Goal: Task Accomplishment & Management: Manage account settings

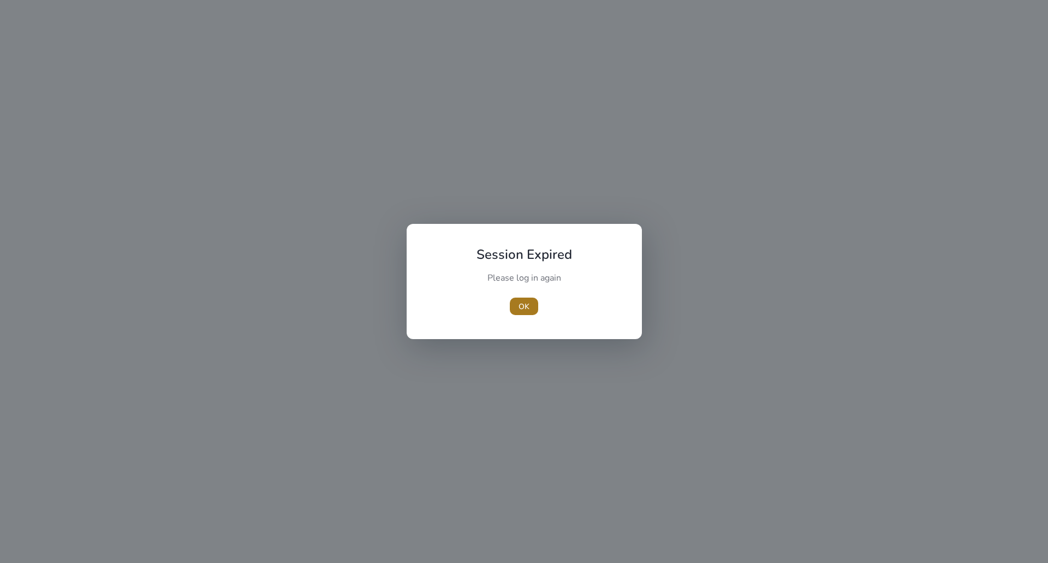
click at [531, 312] on span "button" at bounding box center [524, 306] width 28 height 26
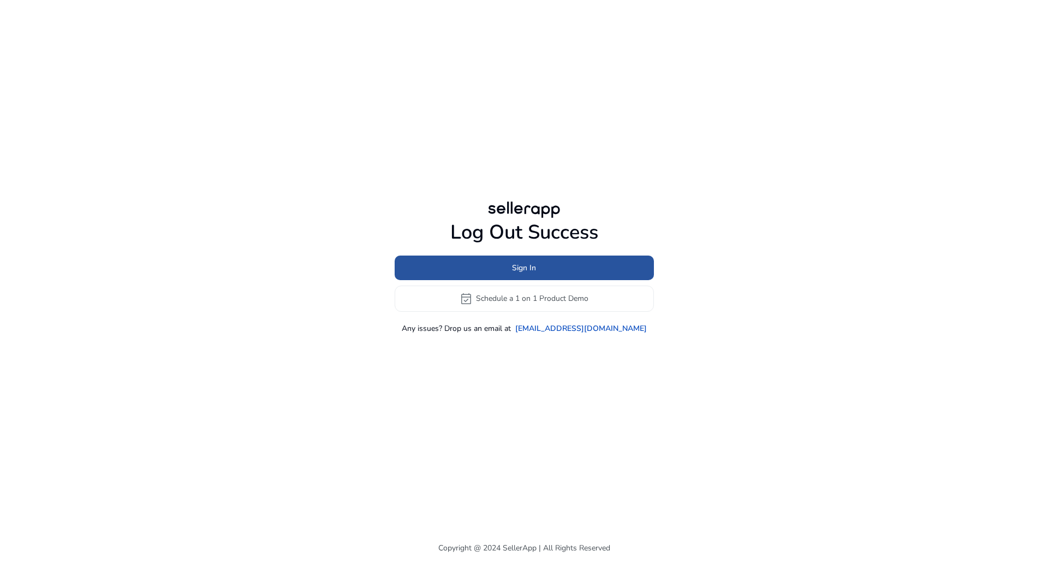
click at [489, 272] on span at bounding box center [524, 267] width 259 height 26
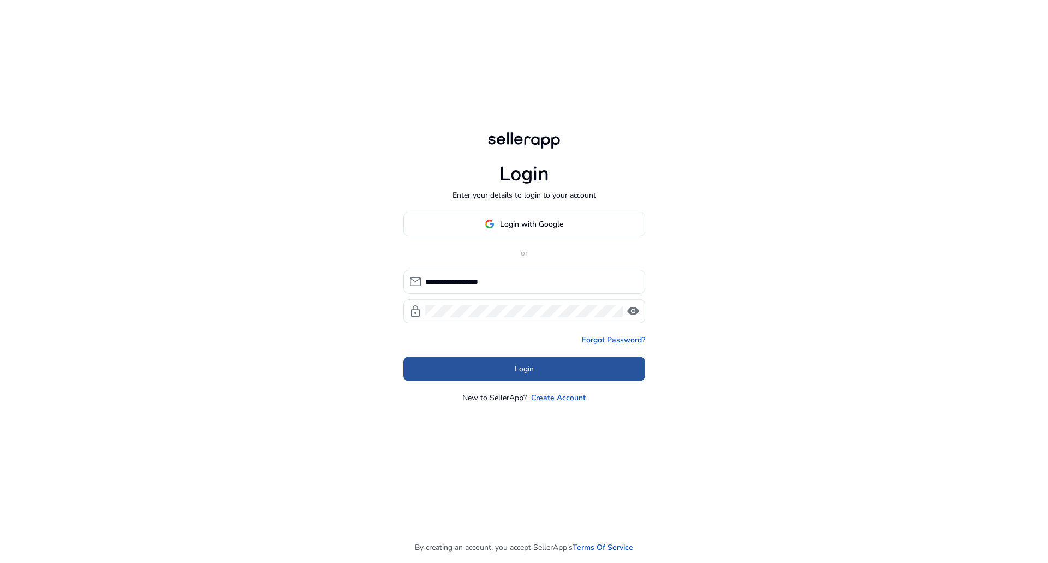
click at [513, 364] on span at bounding box center [525, 368] width 242 height 26
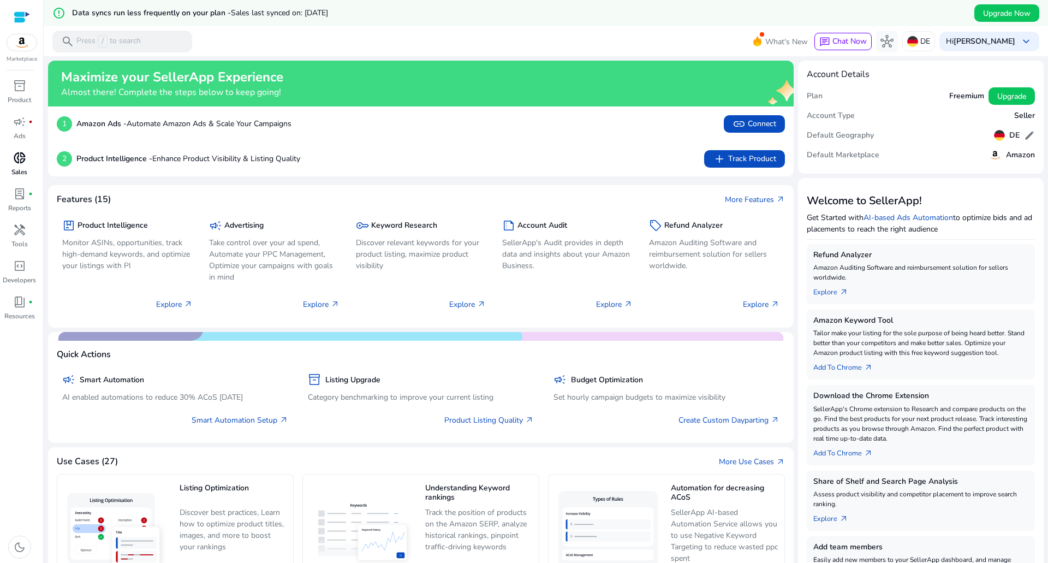
click at [23, 162] on span "donut_small" at bounding box center [19, 157] width 13 height 13
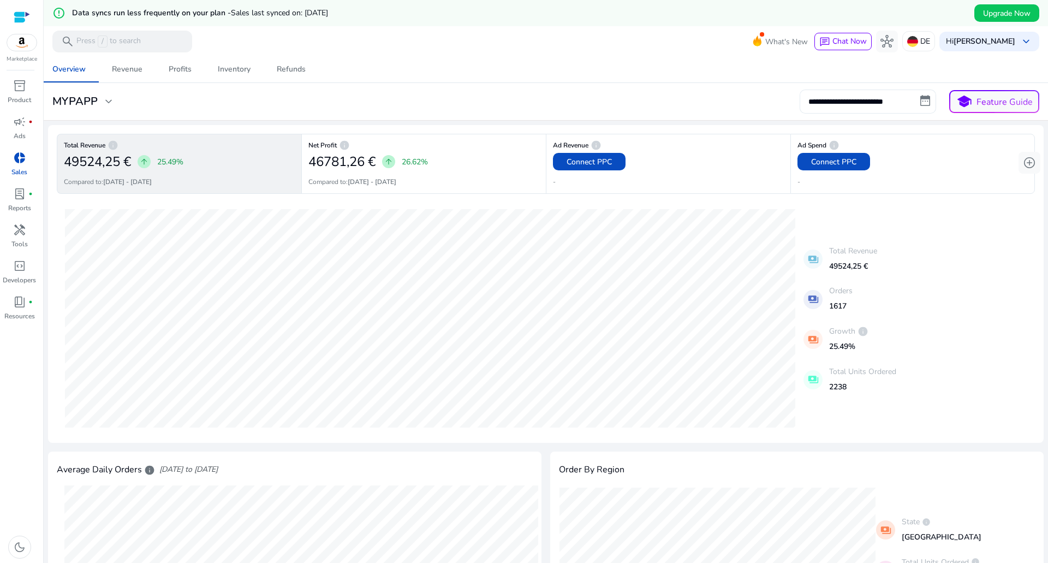
click at [870, 104] on input "**********" at bounding box center [868, 102] width 137 height 24
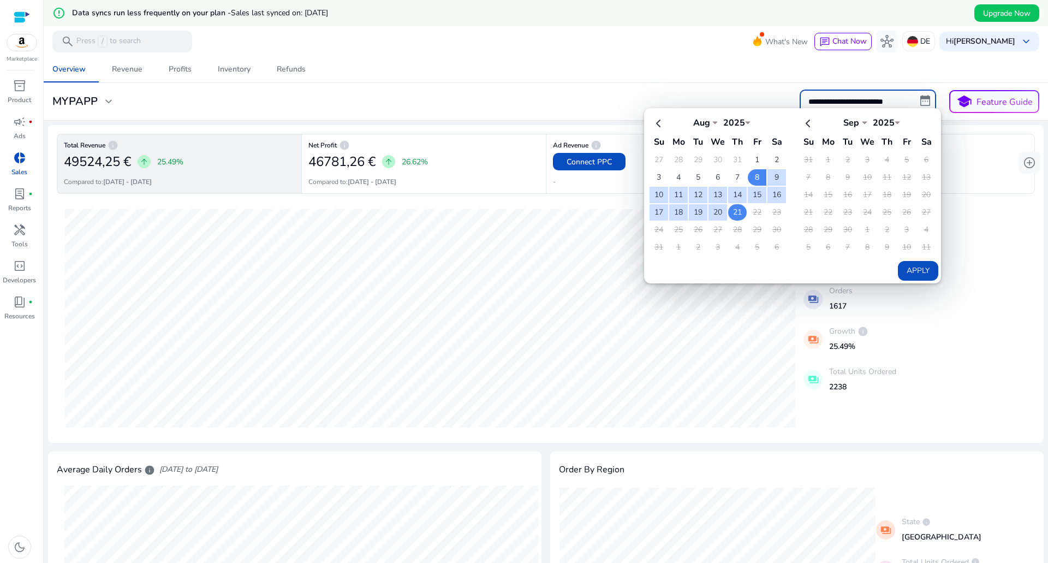
click at [735, 212] on td "21" at bounding box center [737, 212] width 19 height 16
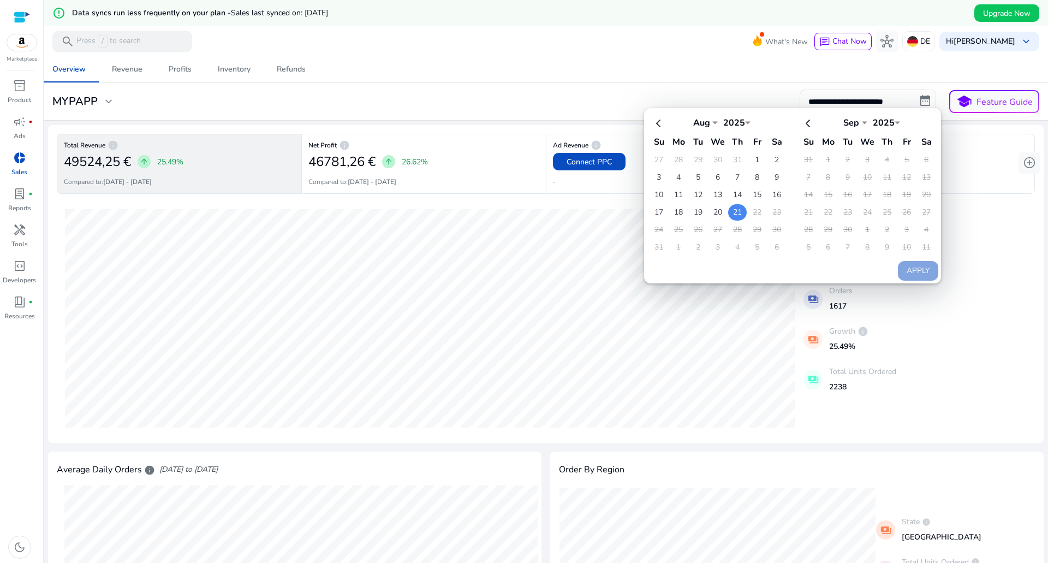
click at [735, 212] on td "21" at bounding box center [737, 212] width 19 height 16
click at [910, 270] on button "Apply" at bounding box center [918, 271] width 40 height 20
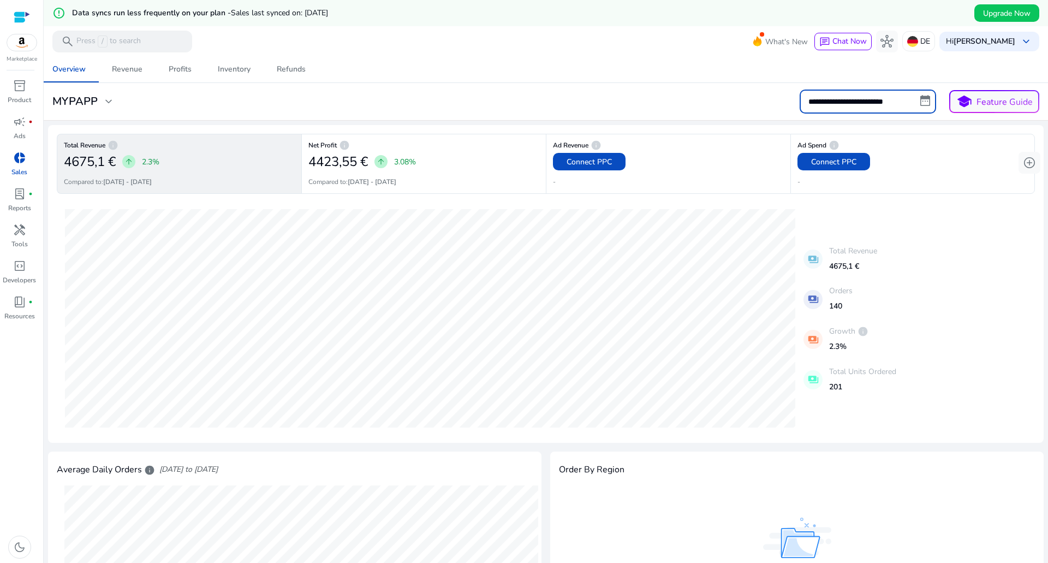
click at [853, 104] on input "**********" at bounding box center [868, 102] width 137 height 24
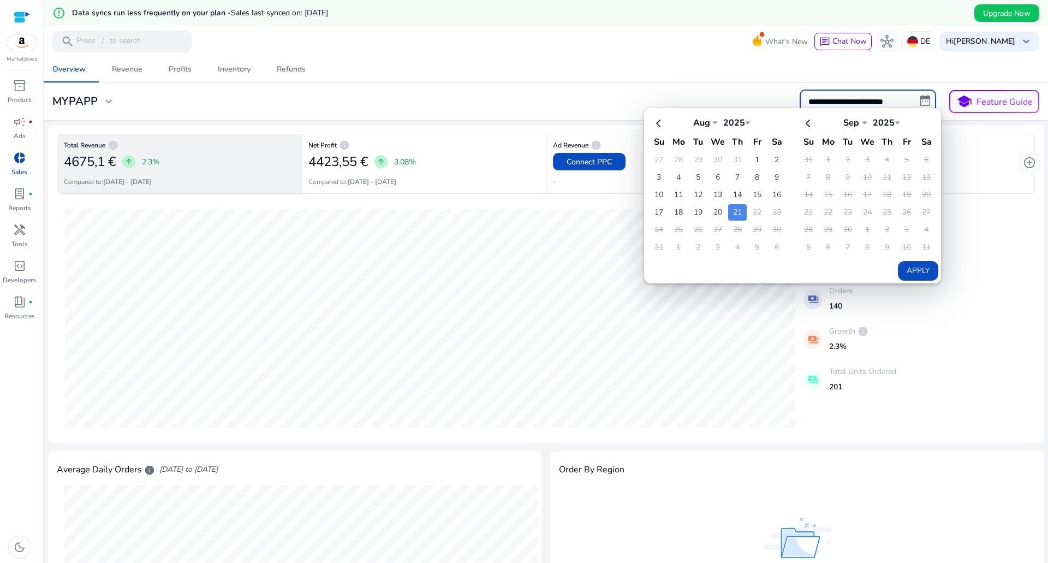
click at [554, 94] on div "**********" at bounding box center [546, 102] width 996 height 24
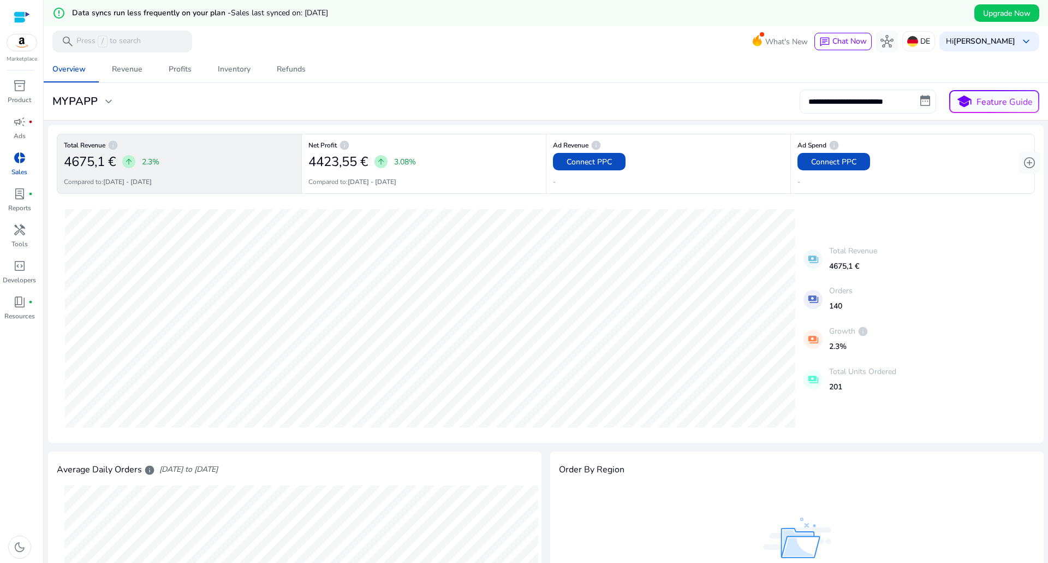
click at [843, 106] on input "**********" at bounding box center [868, 102] width 137 height 24
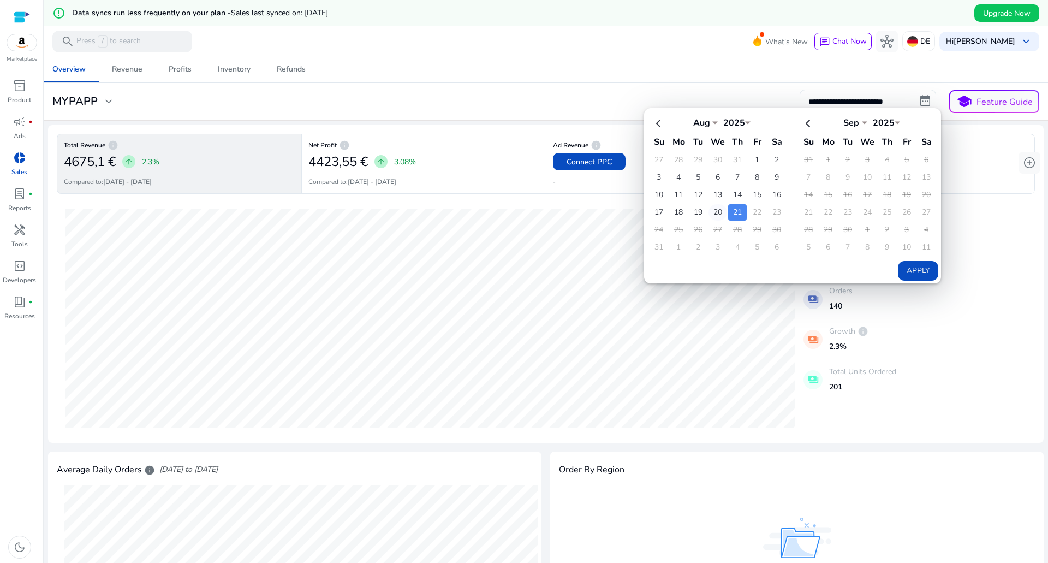
click at [712, 211] on td "20" at bounding box center [718, 212] width 19 height 16
click at [728, 209] on td "21" at bounding box center [737, 212] width 19 height 16
click at [709, 211] on td "20" at bounding box center [718, 212] width 19 height 16
click at [710, 212] on td "20" at bounding box center [718, 212] width 19 height 16
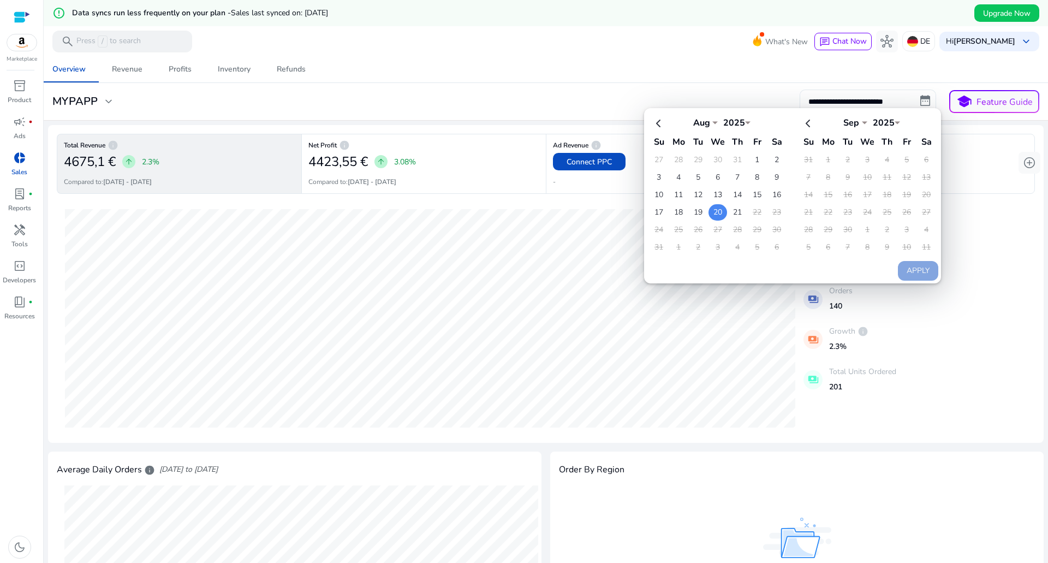
click at [714, 212] on td "20" at bounding box center [718, 212] width 19 height 16
click at [906, 269] on button "Apply" at bounding box center [918, 271] width 40 height 20
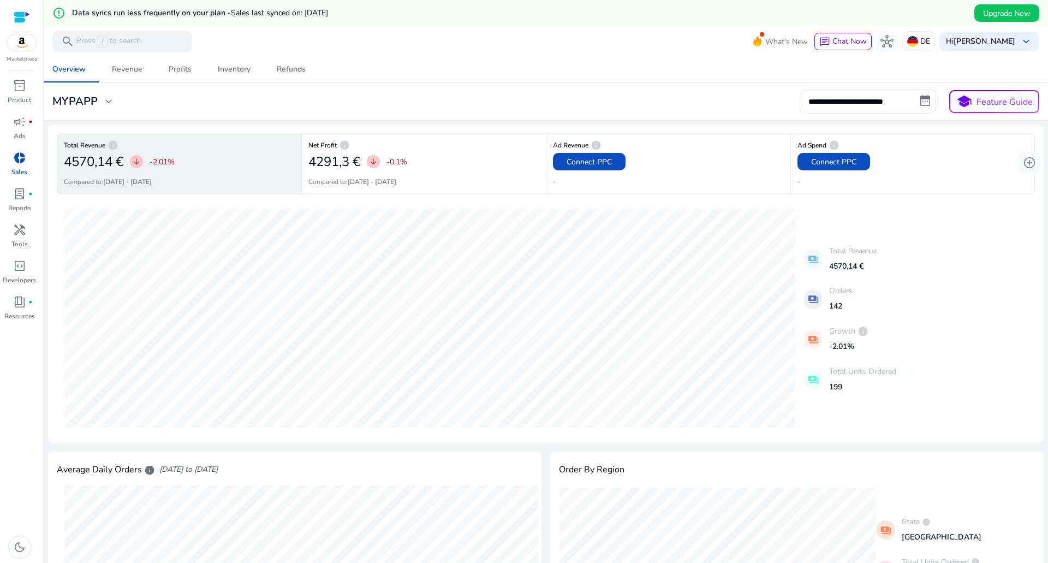
click at [897, 102] on input "**********" at bounding box center [868, 102] width 137 height 24
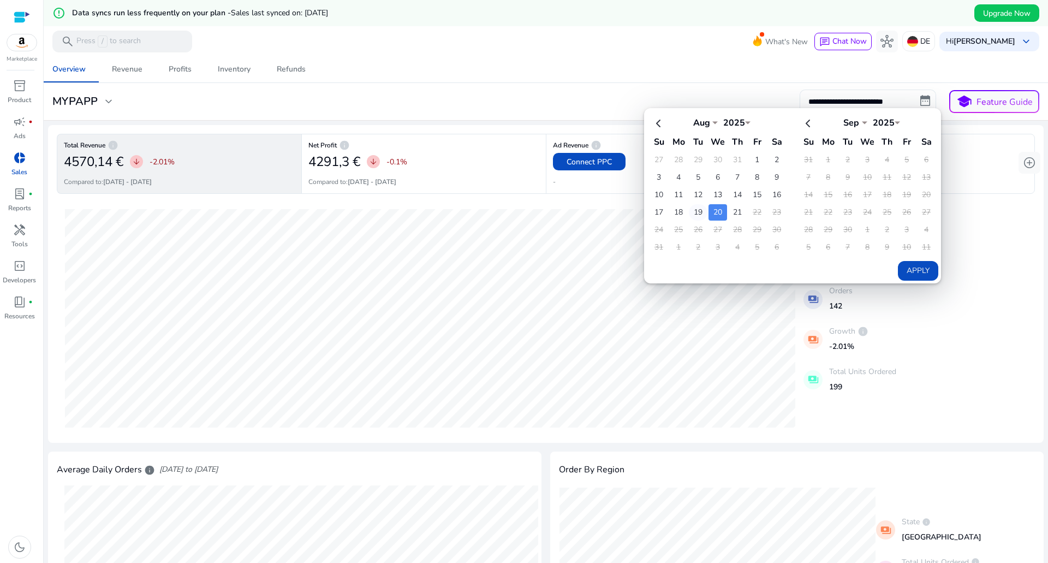
click at [690, 207] on td "19" at bounding box center [698, 212] width 19 height 16
click at [693, 215] on td "19" at bounding box center [698, 212] width 19 height 16
click at [750, 193] on td "15" at bounding box center [757, 195] width 19 height 16
click at [731, 209] on td "21" at bounding box center [737, 212] width 19 height 16
click at [903, 261] on button "Apply" at bounding box center [918, 271] width 40 height 20
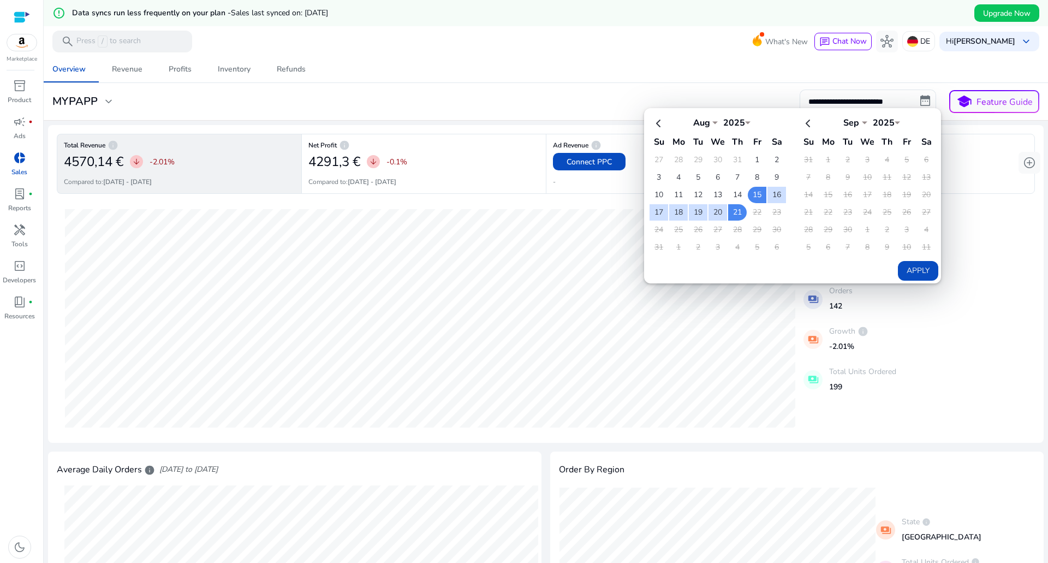
type input "**********"
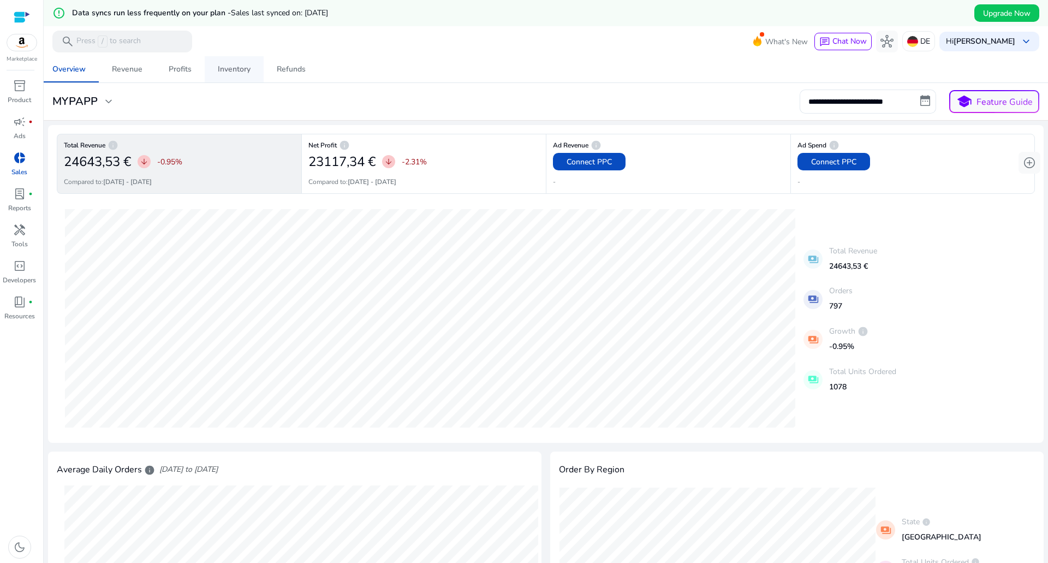
click at [256, 73] on link "Inventory" at bounding box center [234, 69] width 59 height 26
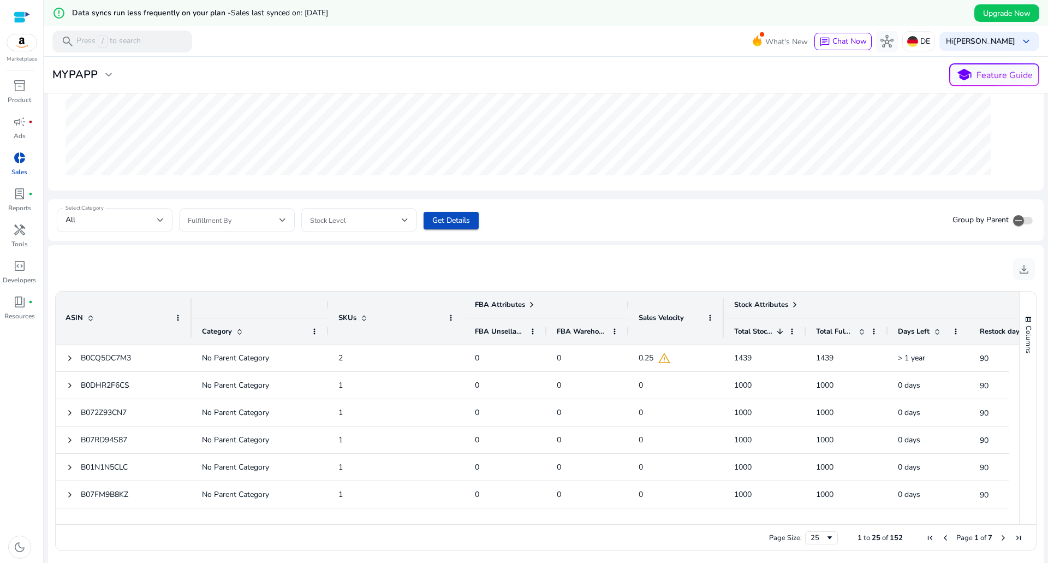
scroll to position [280, 0]
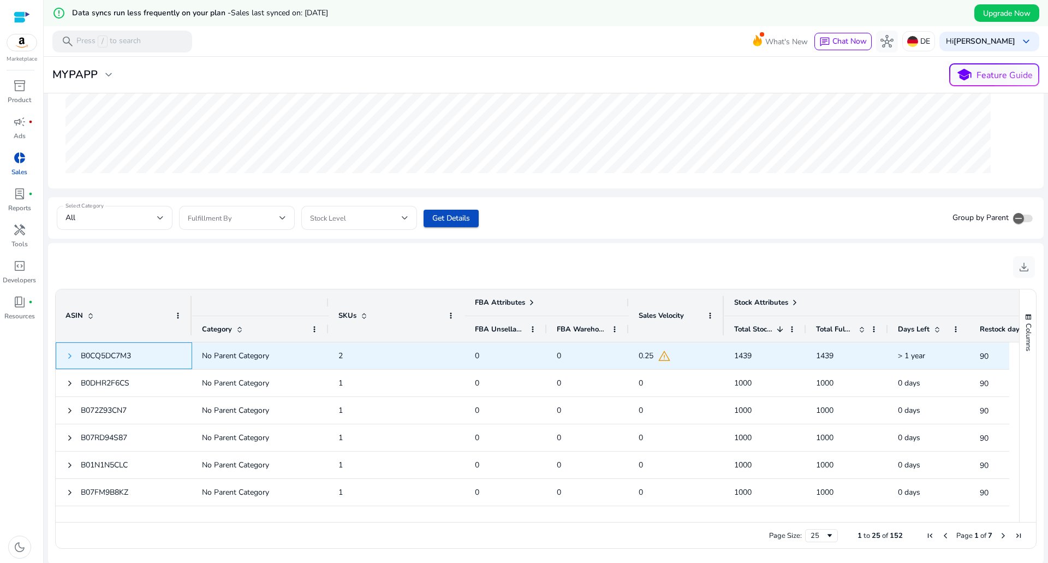
click at [71, 352] on span at bounding box center [70, 356] width 9 height 9
click at [66, 355] on span at bounding box center [70, 356] width 9 height 9
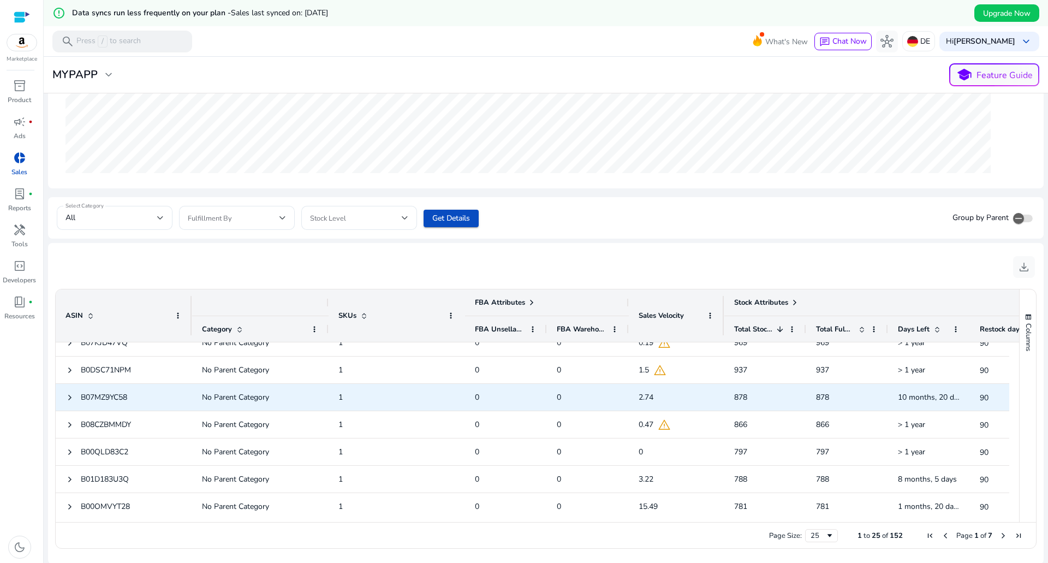
scroll to position [512, 0]
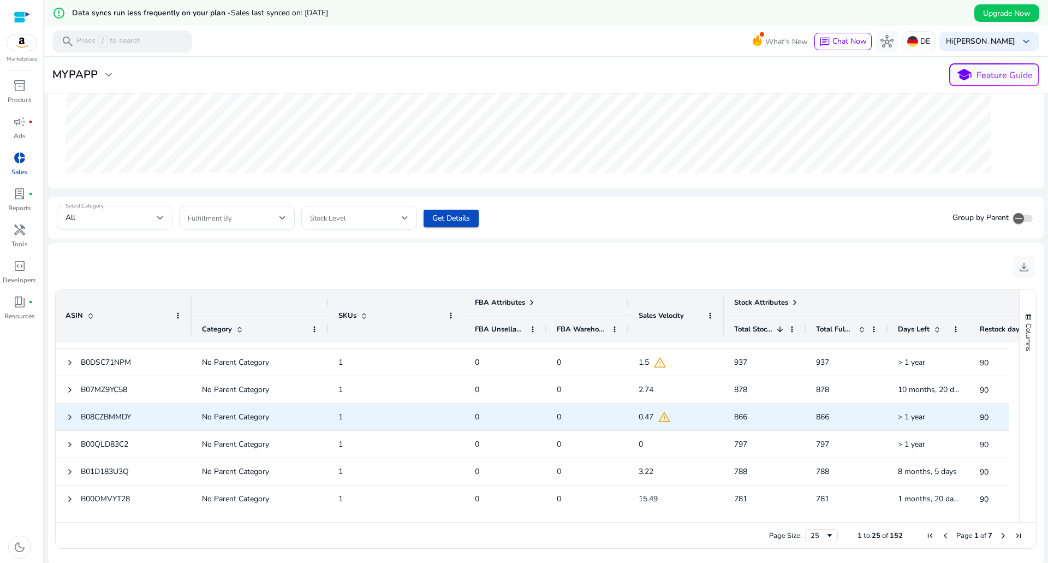
click at [70, 420] on span at bounding box center [70, 417] width 9 height 9
click at [74, 417] on span "B08CZBMMDY" at bounding box center [124, 417] width 117 height 22
click at [68, 414] on span at bounding box center [70, 417] width 9 height 9
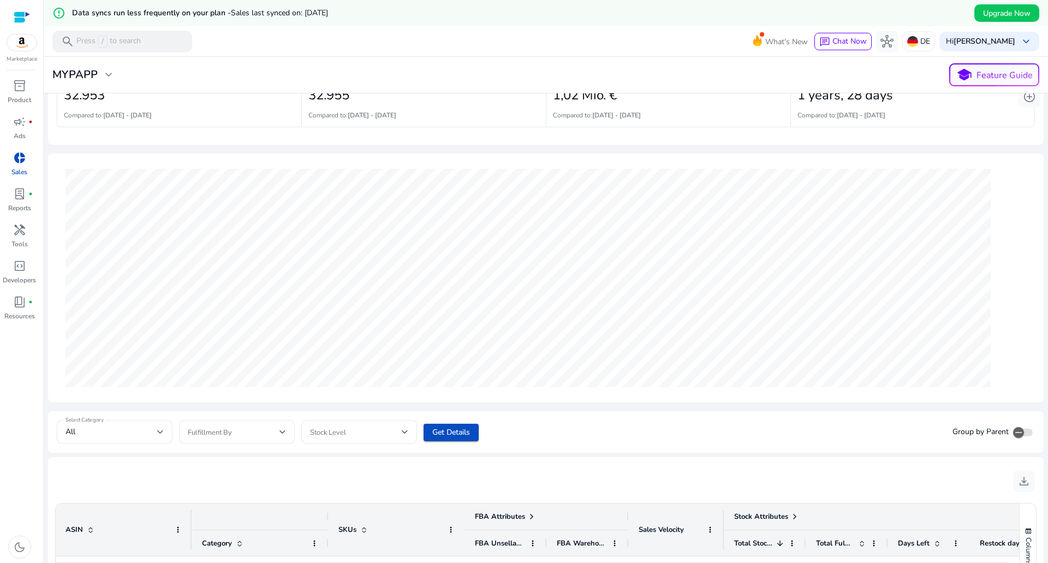
scroll to position [61, 0]
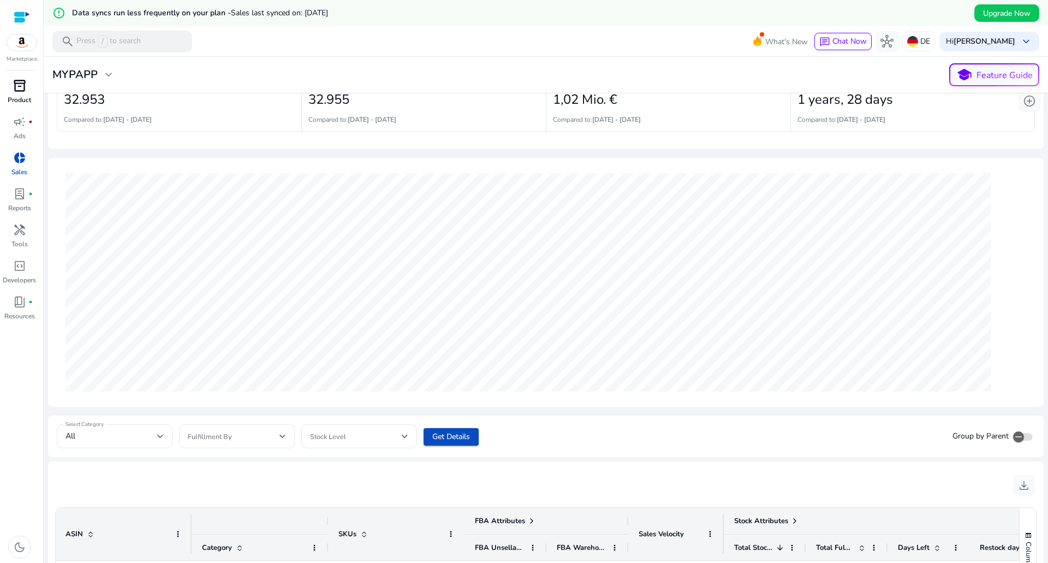
click at [5, 92] on link "inventory_2 Product" at bounding box center [19, 95] width 39 height 36
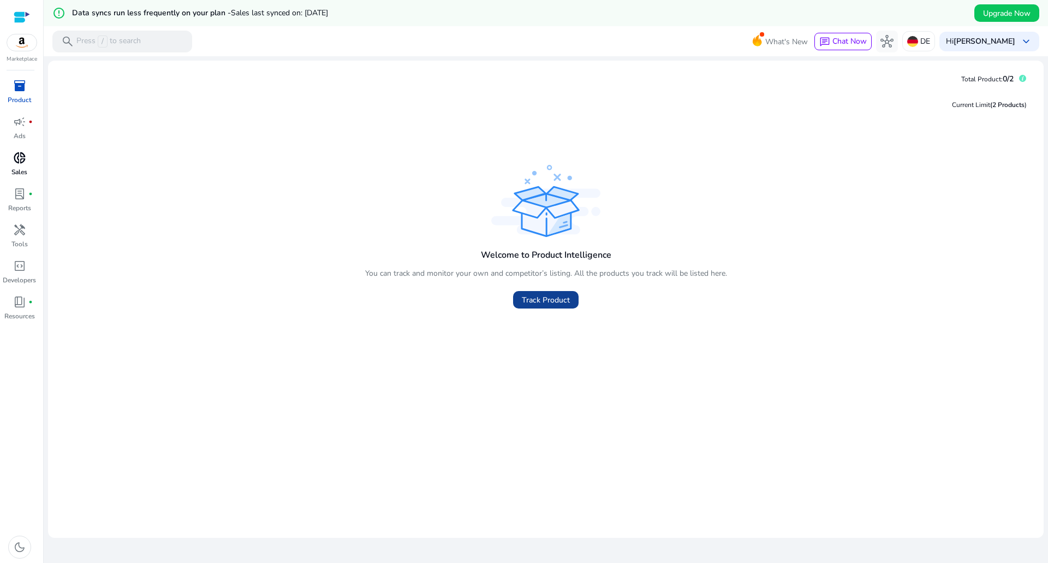
click at [548, 304] on span "Track Product" at bounding box center [546, 299] width 48 height 11
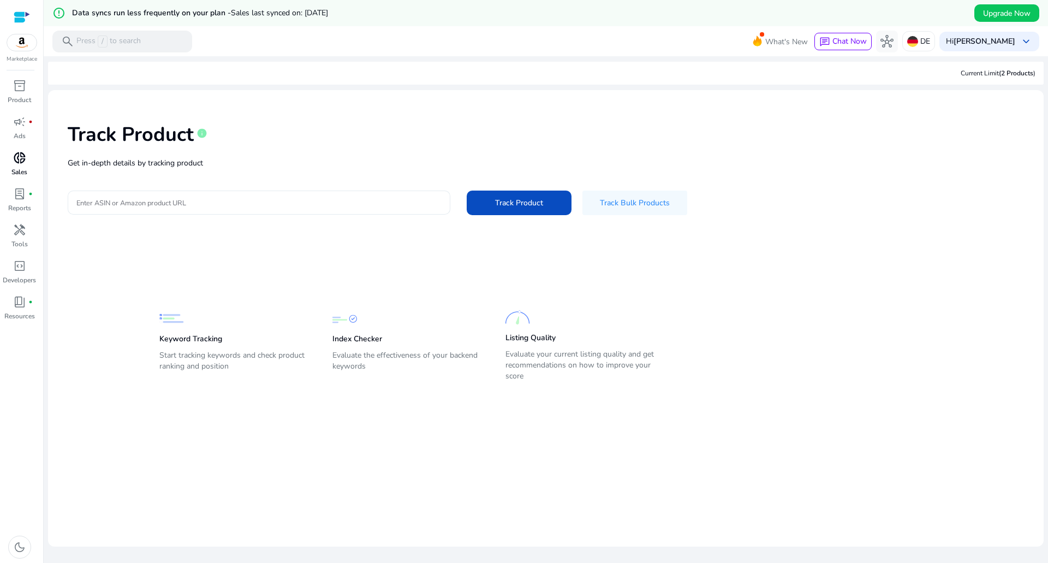
click at [169, 200] on input "Enter ASIN or Amazon product URL" at bounding box center [258, 203] width 365 height 12
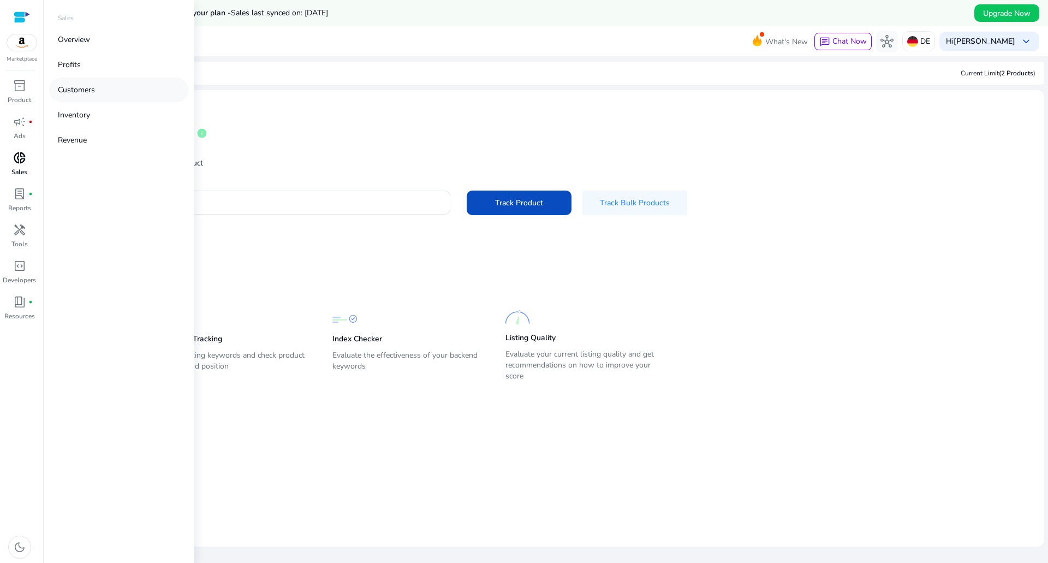
click at [84, 92] on p "Customers" at bounding box center [76, 89] width 37 height 11
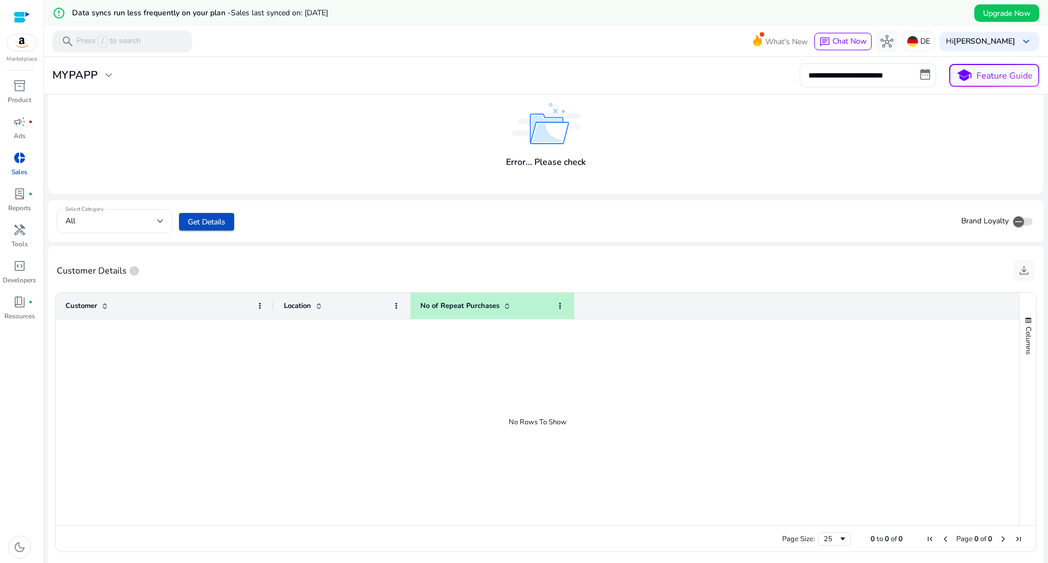
scroll to position [73, 0]
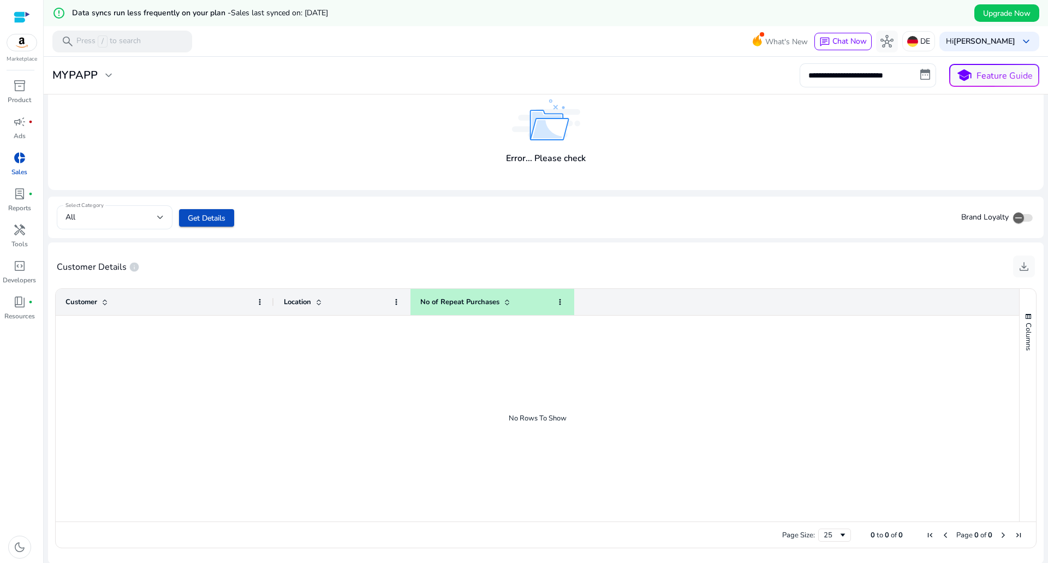
click at [156, 226] on div "All" at bounding box center [115, 217] width 98 height 24
click at [153, 220] on div at bounding box center [524, 281] width 1048 height 563
click at [323, 310] on div "Location" at bounding box center [336, 302] width 105 height 21
click at [240, 301] on div "Customer" at bounding box center [159, 302] width 187 height 21
click at [187, 220] on span at bounding box center [206, 218] width 55 height 26
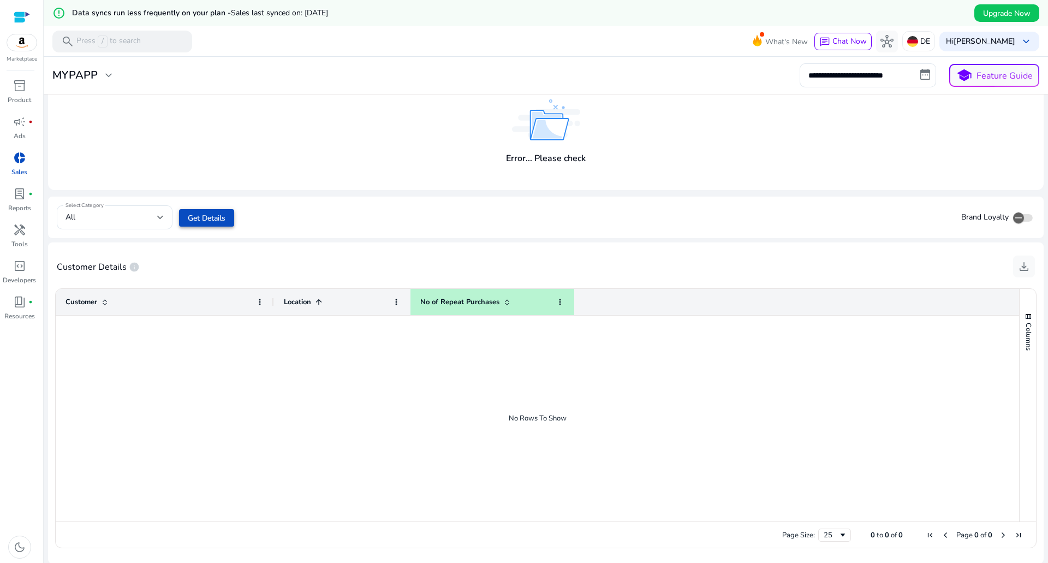
scroll to position [0, 0]
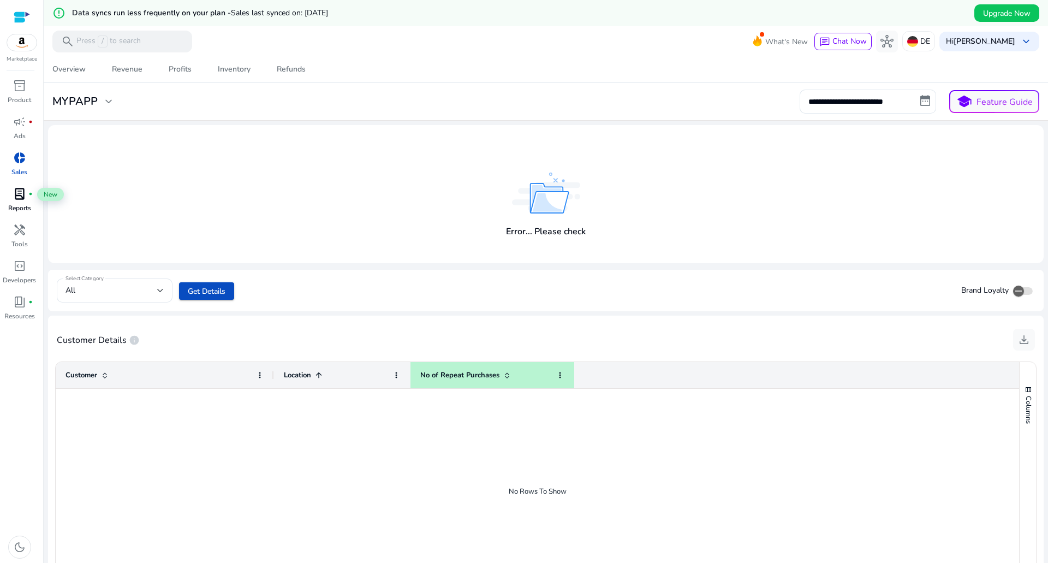
click at [19, 199] on span "lab_profile" at bounding box center [19, 193] width 13 height 13
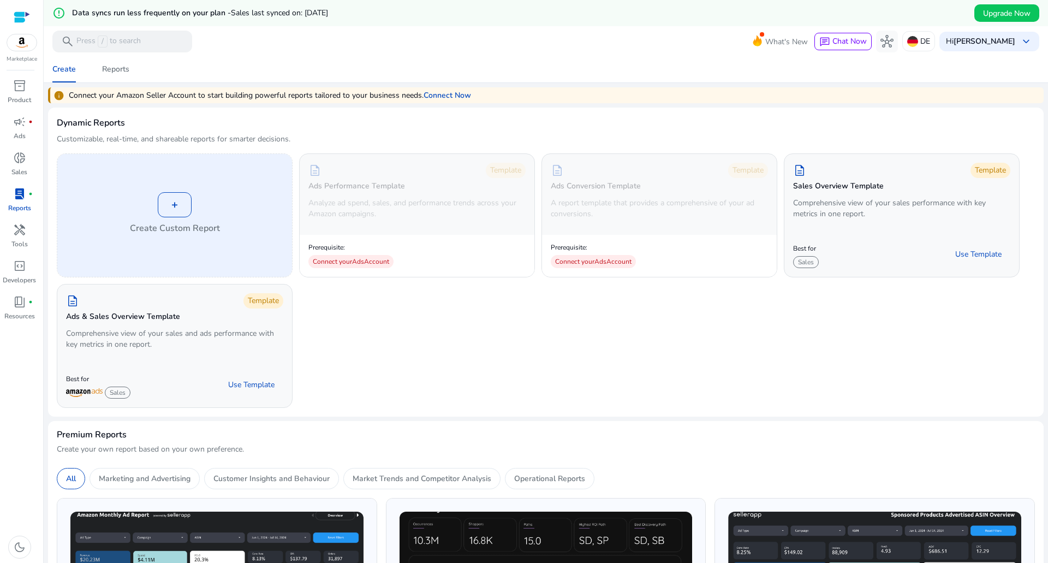
click at [179, 204] on div "+" at bounding box center [175, 204] width 34 height 25
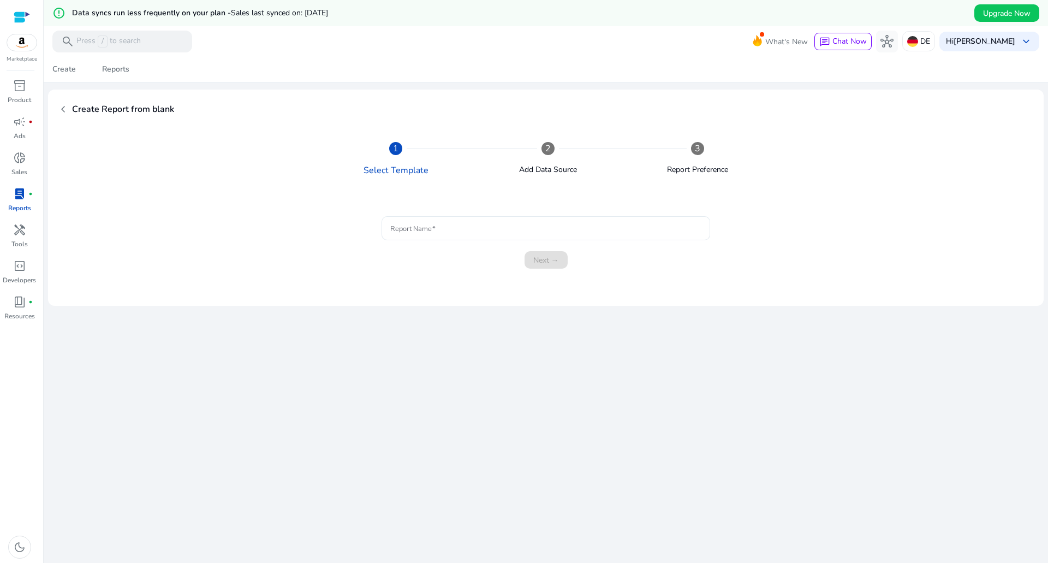
click at [477, 225] on input "Report Name" at bounding box center [545, 228] width 311 height 12
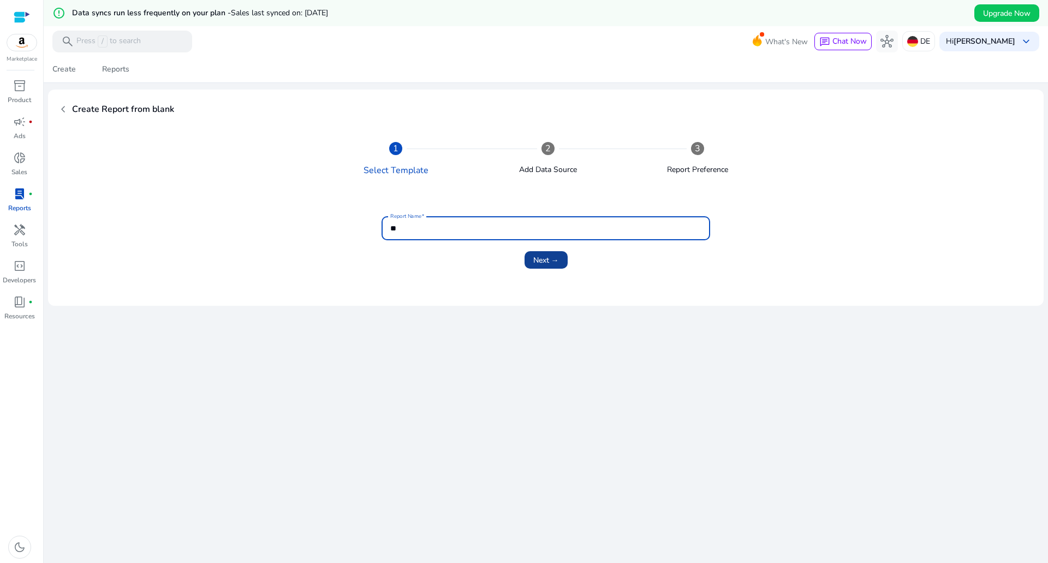
type input "**"
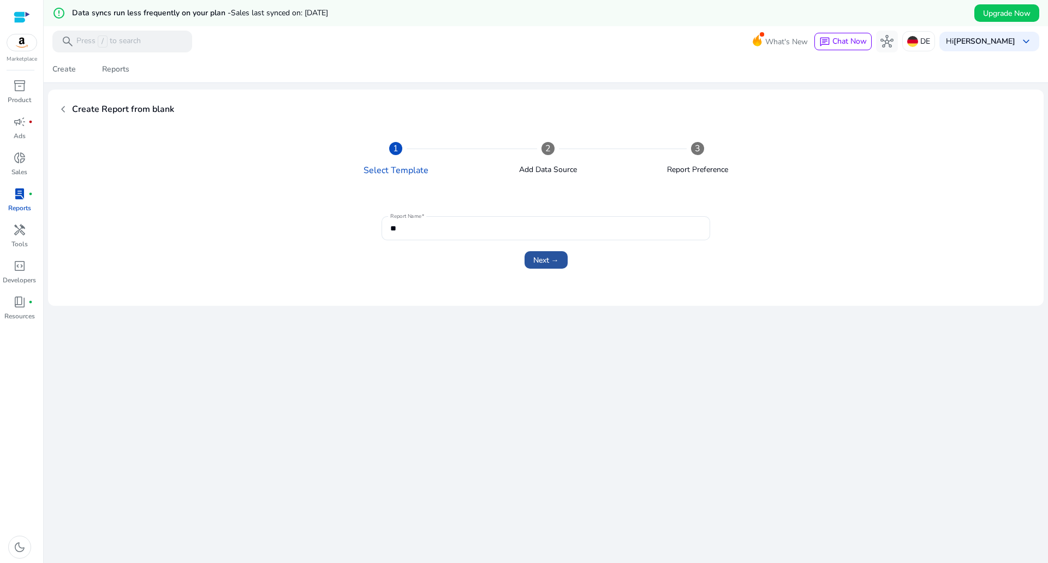
click at [525, 257] on span "submit" at bounding box center [546, 260] width 43 height 26
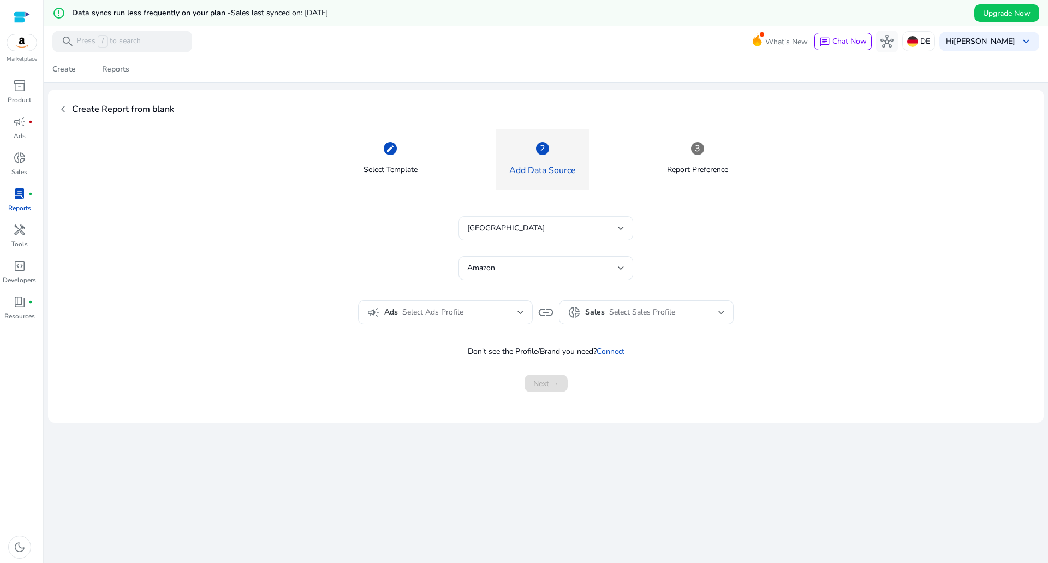
click at [542, 234] on div "Germany" at bounding box center [542, 228] width 151 height 12
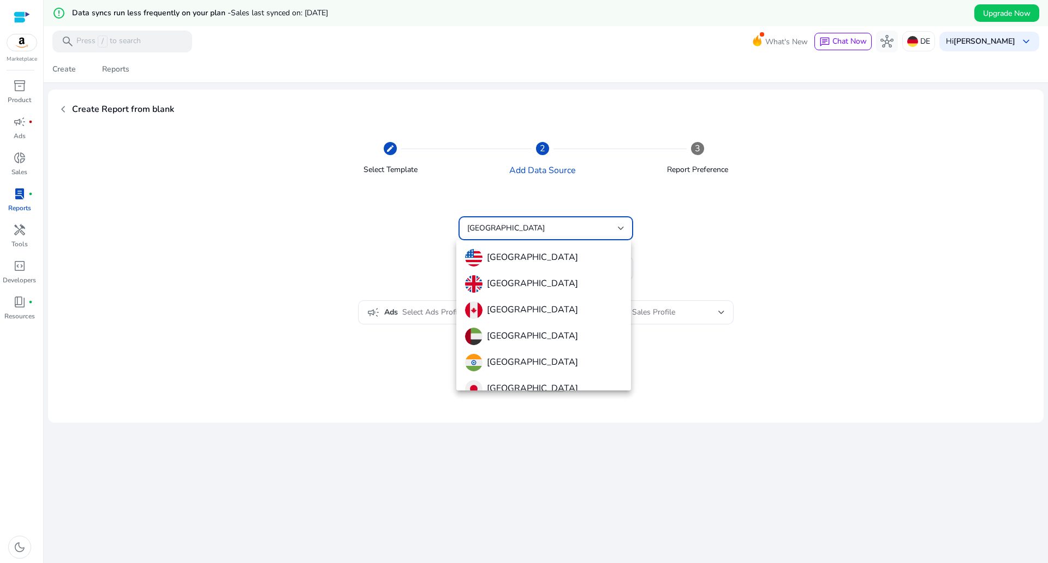
scroll to position [90, 0]
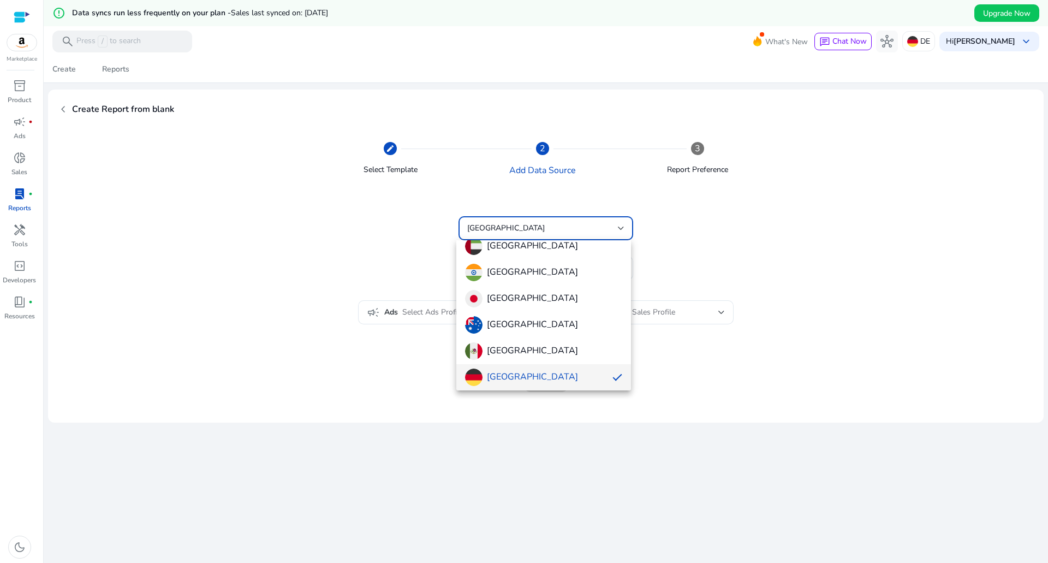
click at [543, 227] on div at bounding box center [524, 281] width 1048 height 563
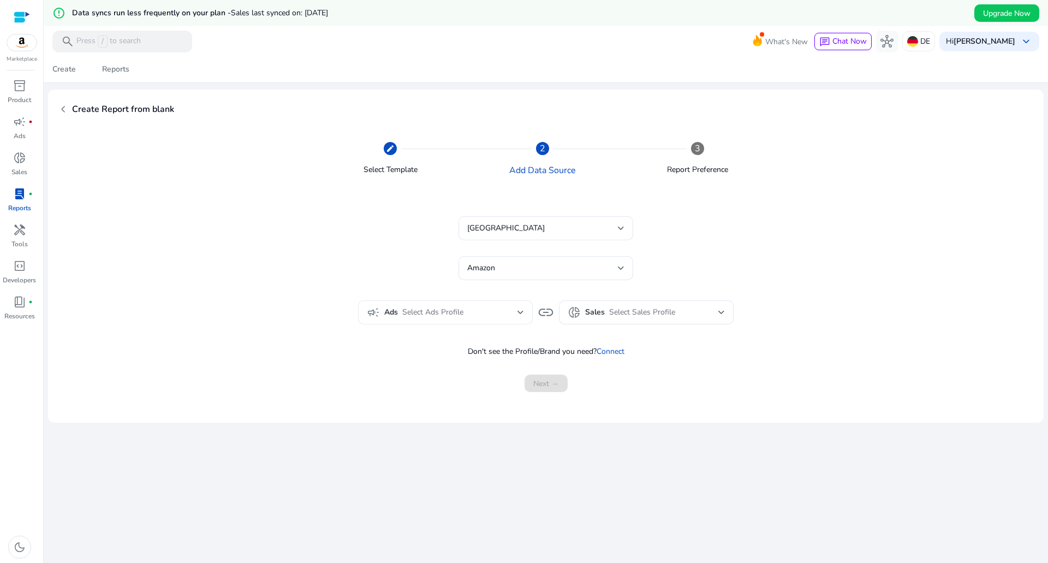
click at [461, 314] on span "Select Ads Profile" at bounding box center [432, 312] width 61 height 10
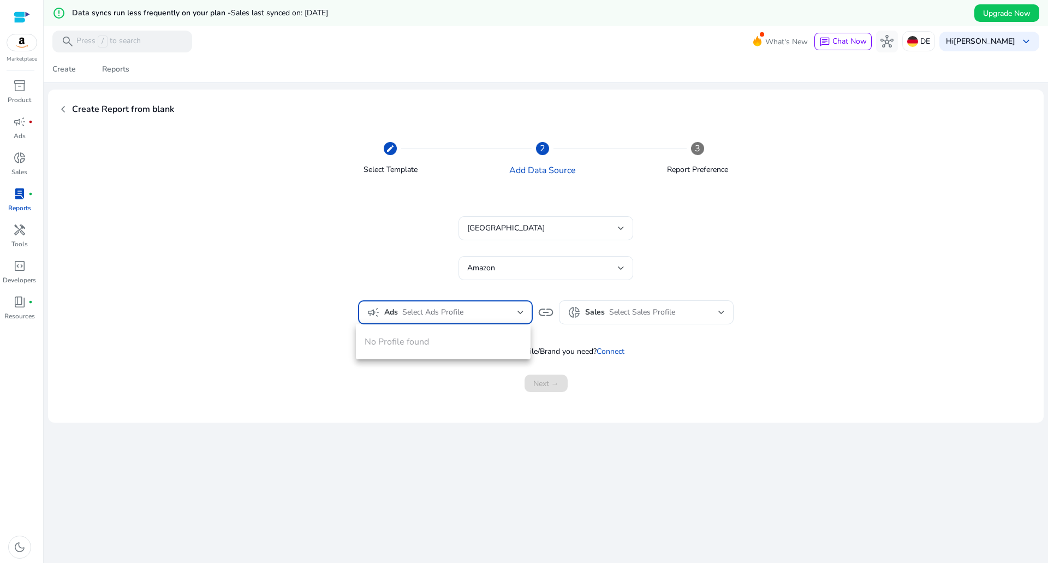
scroll to position [0, 0]
click at [429, 318] on div at bounding box center [524, 281] width 1048 height 563
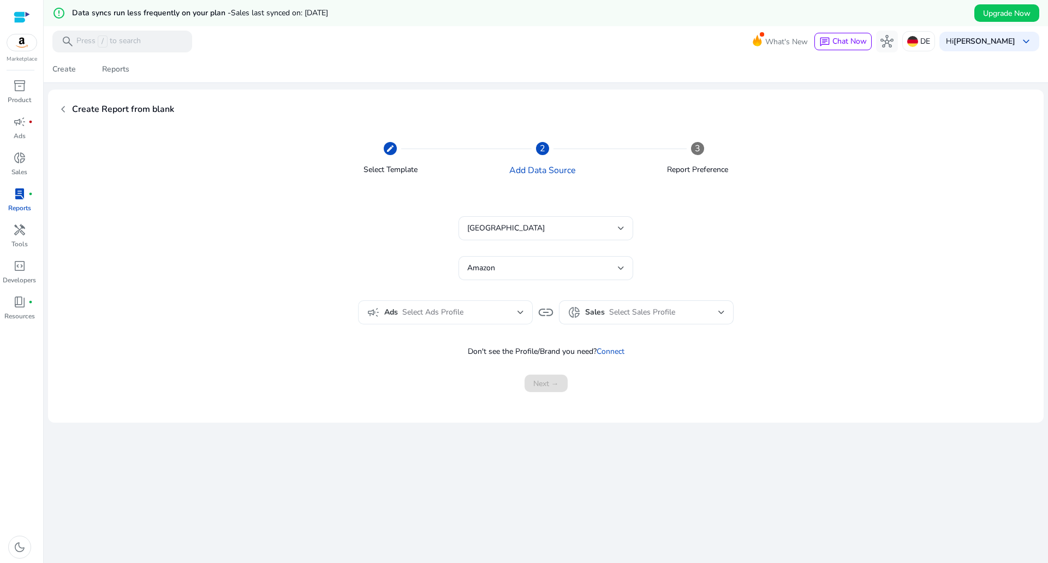
click at [491, 316] on div "Select Ads Profile" at bounding box center [459, 312] width 115 height 12
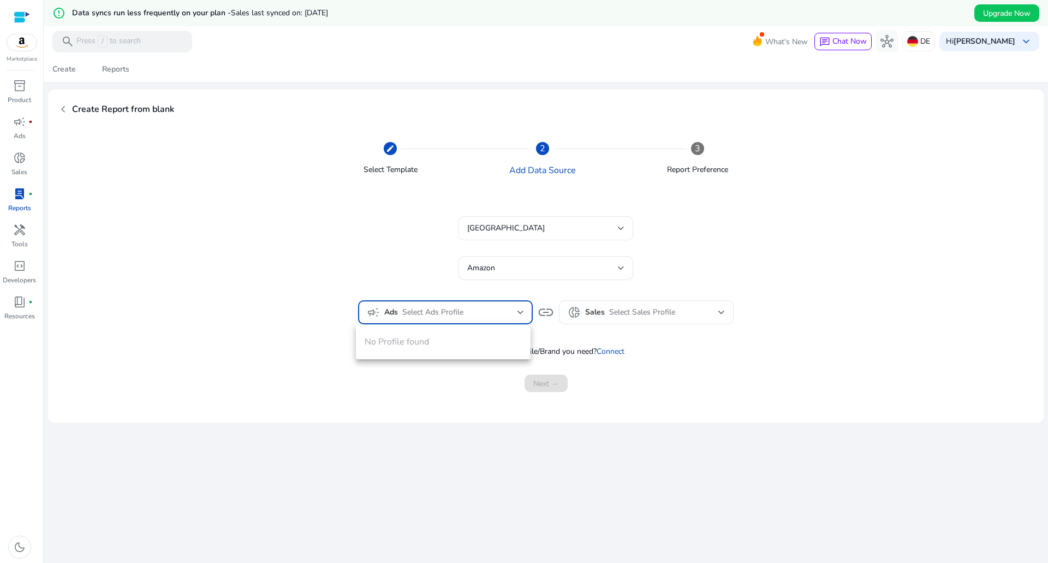
click at [402, 343] on div "No Profile found" at bounding box center [443, 341] width 175 height 35
click at [594, 317] on div at bounding box center [524, 281] width 1048 height 563
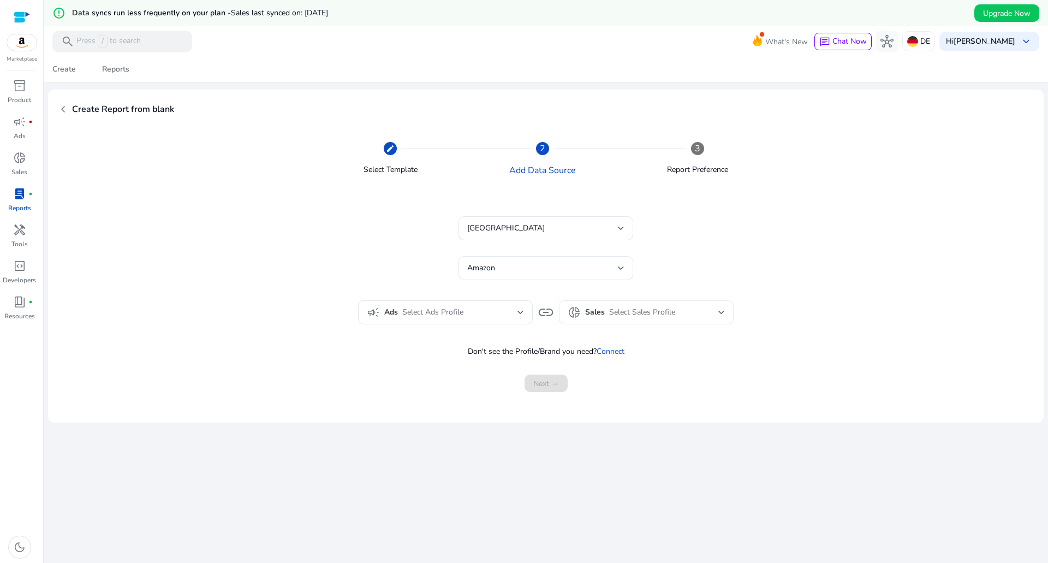
click at [602, 313] on div "donut_small Sales Select Sales Profile" at bounding box center [646, 312] width 157 height 13
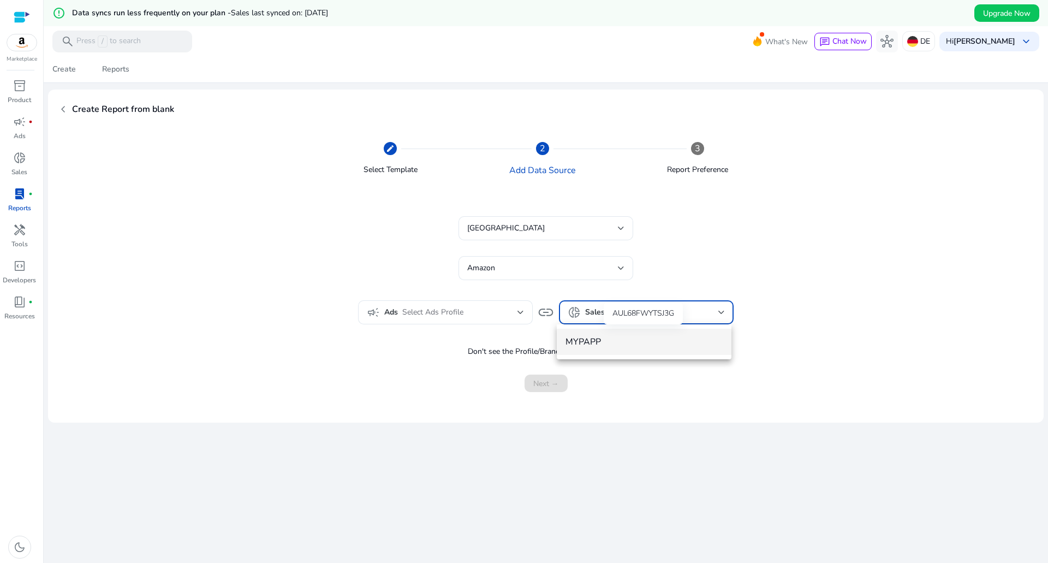
click at [586, 341] on span "MYPAPP" at bounding box center [644, 342] width 157 height 12
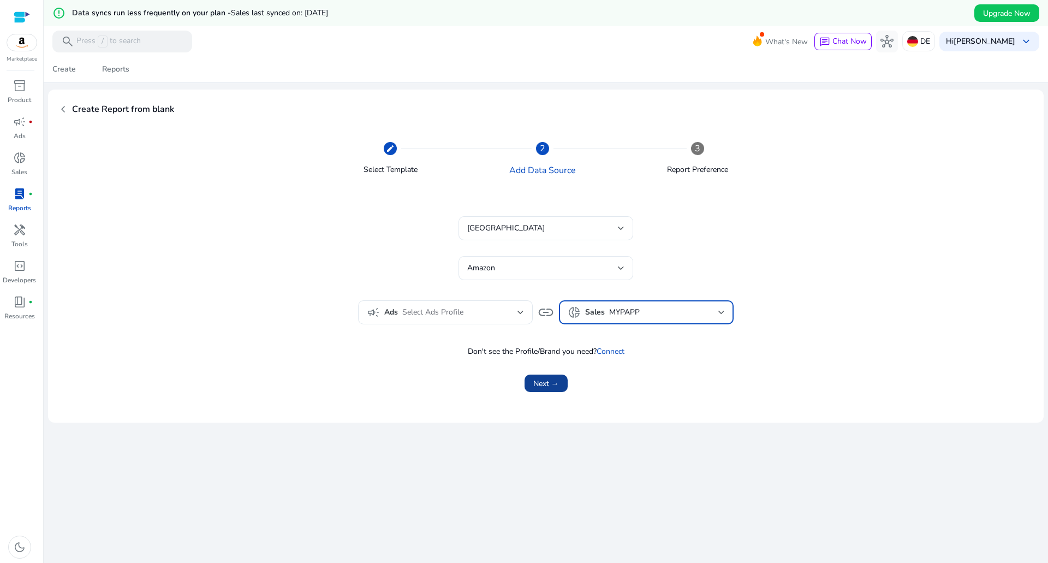
click at [550, 384] on span "Next →" at bounding box center [547, 383] width 26 height 11
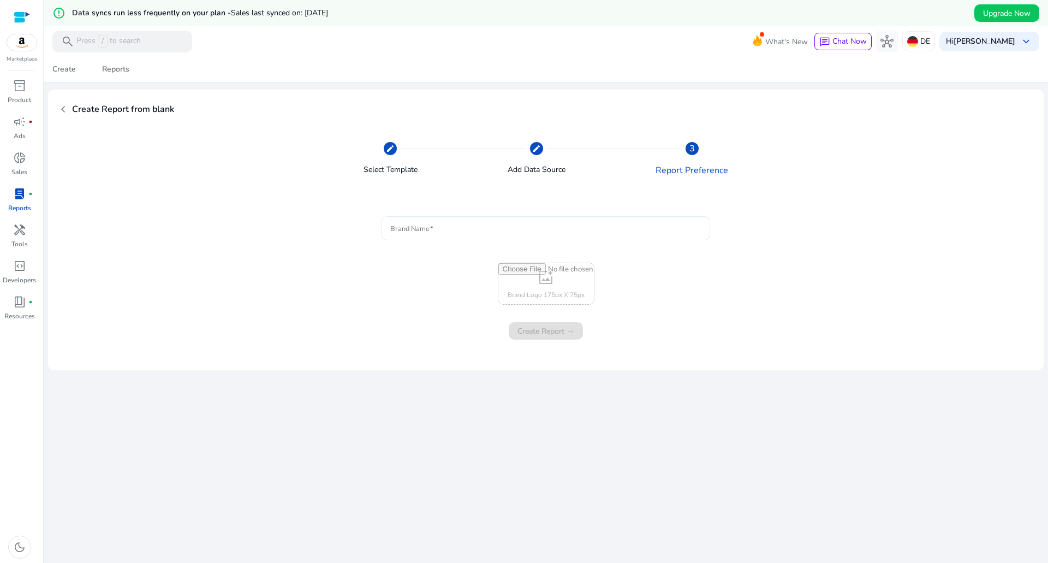
click at [462, 235] on div at bounding box center [545, 228] width 311 height 24
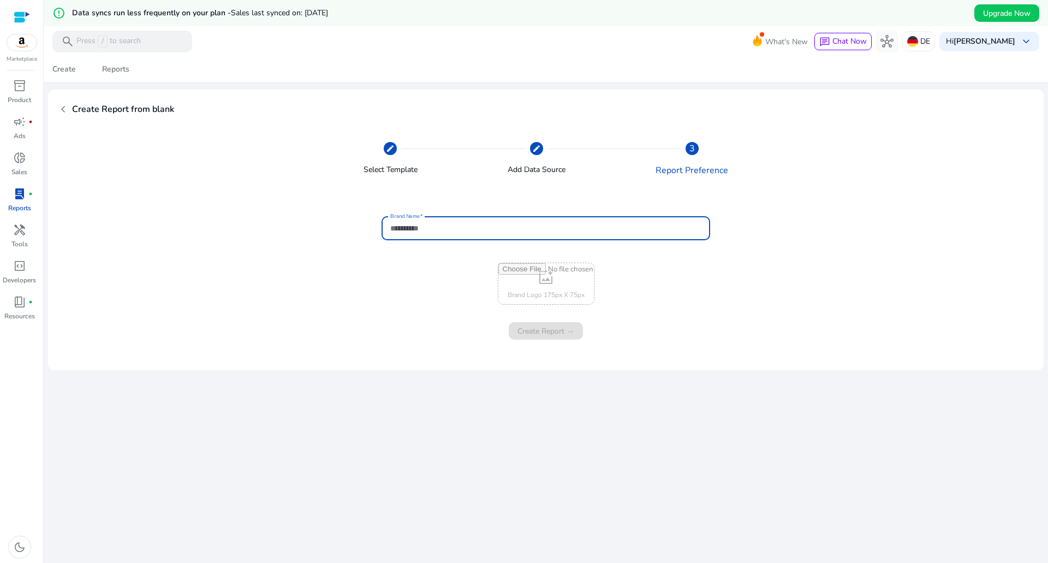
click at [455, 223] on input "Brand Name" at bounding box center [545, 228] width 311 height 12
type input "*******"
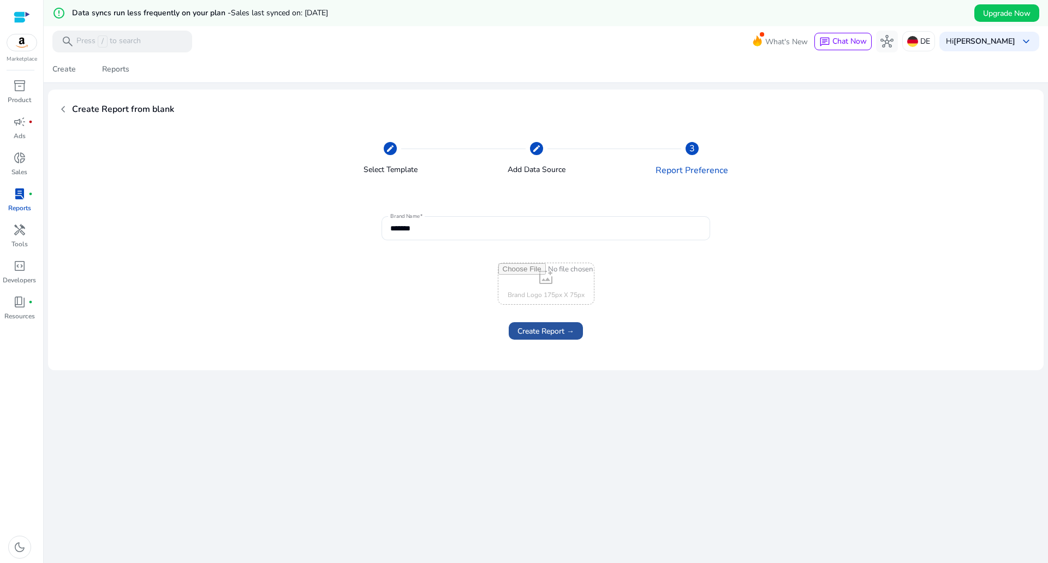
click at [555, 334] on span "Create Report →" at bounding box center [546, 330] width 57 height 11
click at [541, 287] on input "file" at bounding box center [547, 283] width 96 height 41
click at [22, 236] on span "handyman" at bounding box center [19, 229] width 13 height 13
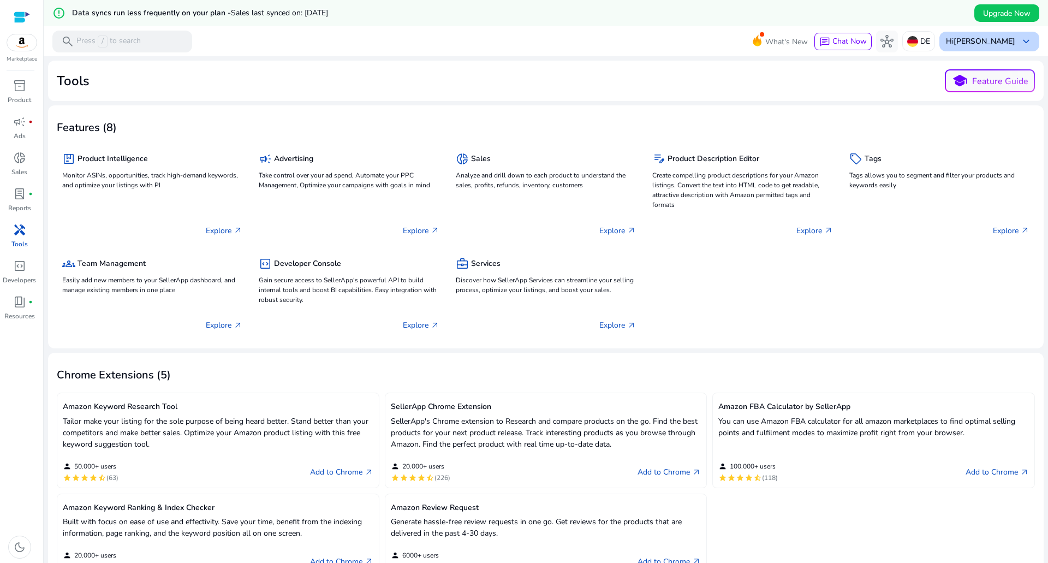
click at [1004, 49] on div "Hi osman gazi keyboard_arrow_down" at bounding box center [990, 42] width 100 height 20
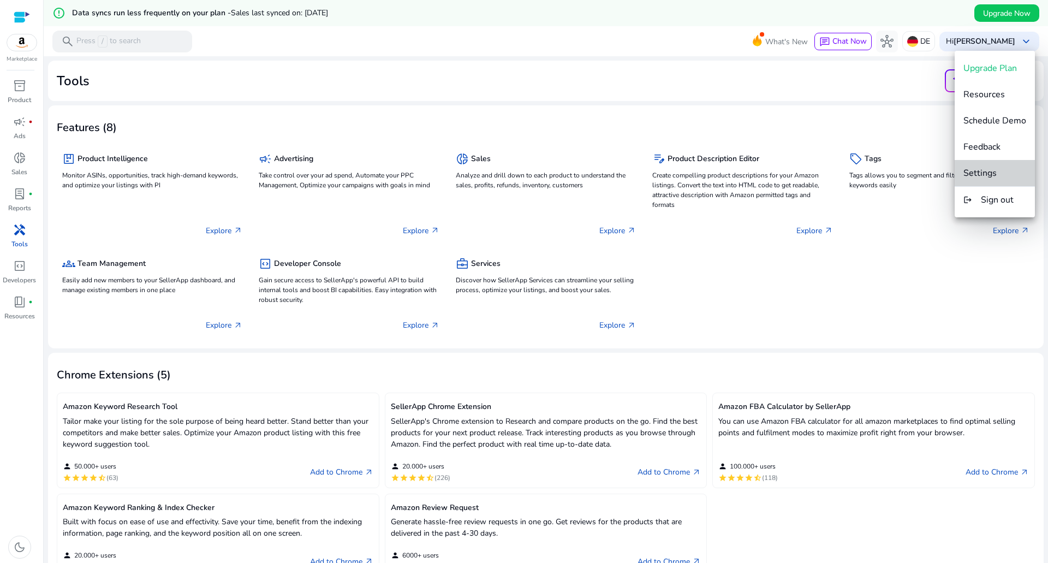
click at [1003, 173] on span "Settings" at bounding box center [995, 173] width 63 height 12
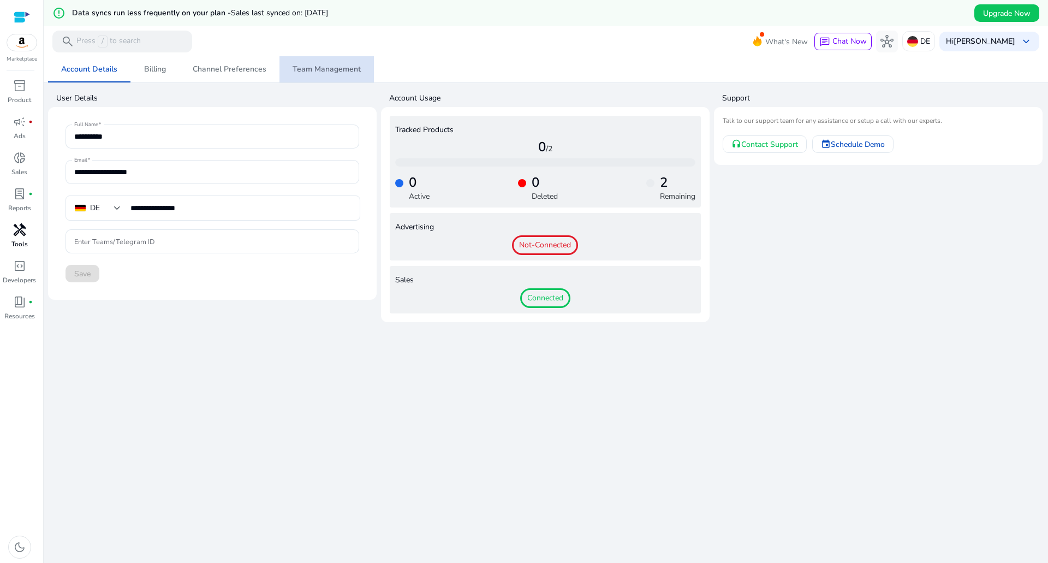
click at [351, 69] on span "Team Management" at bounding box center [327, 70] width 68 height 8
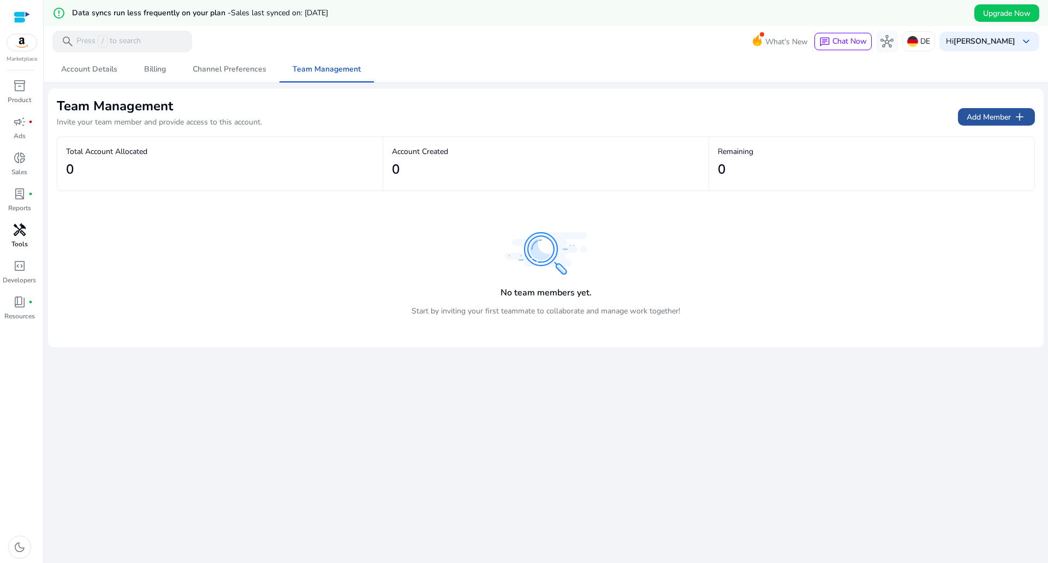
click at [996, 112] on span "Add Member add" at bounding box center [997, 116] width 60 height 13
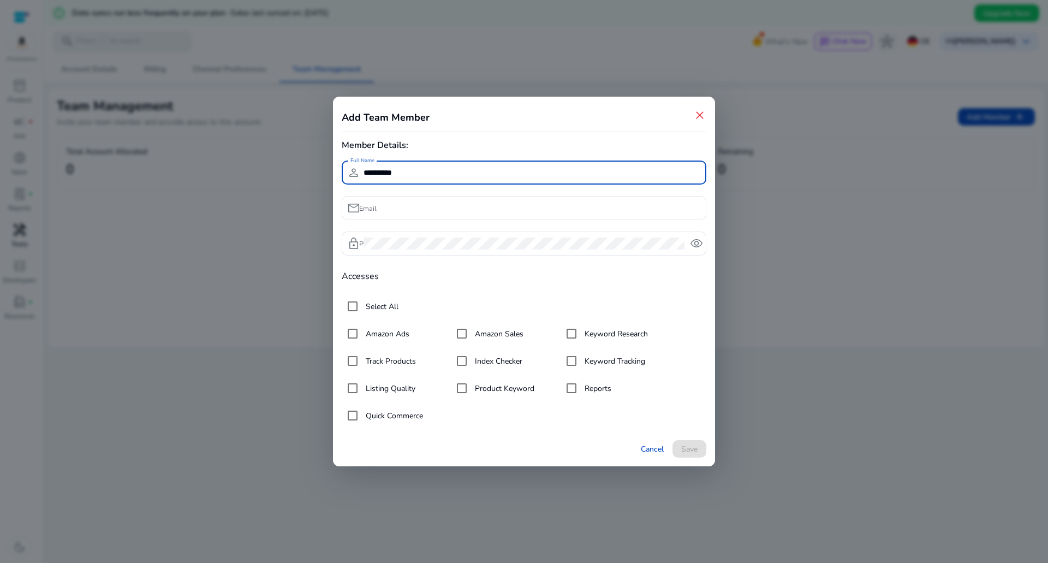
type input "**********"
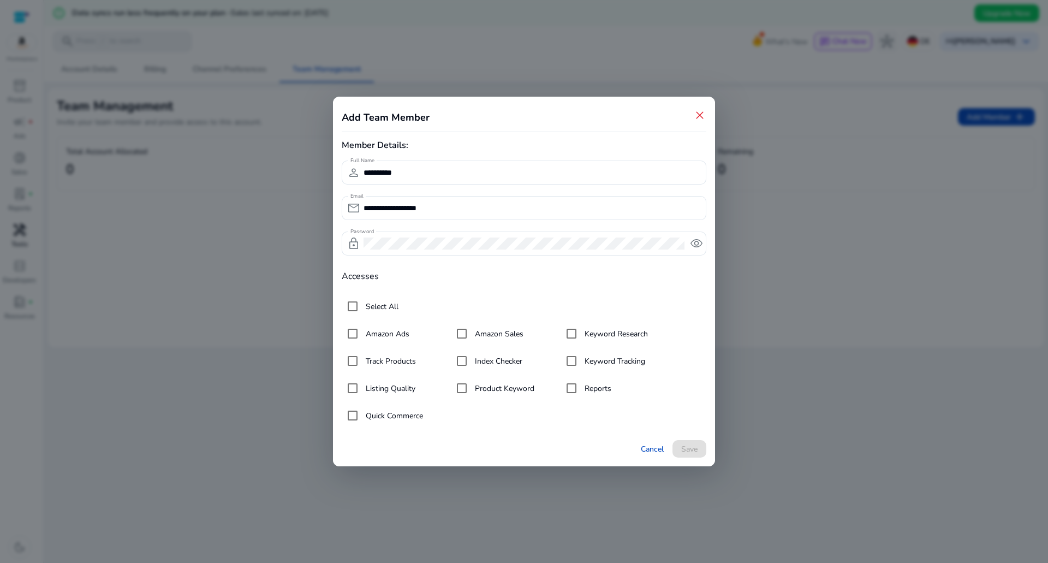
click at [640, 278] on h4 "Accesses" at bounding box center [524, 276] width 365 height 10
click at [692, 447] on span "Save" at bounding box center [689, 448] width 16 height 11
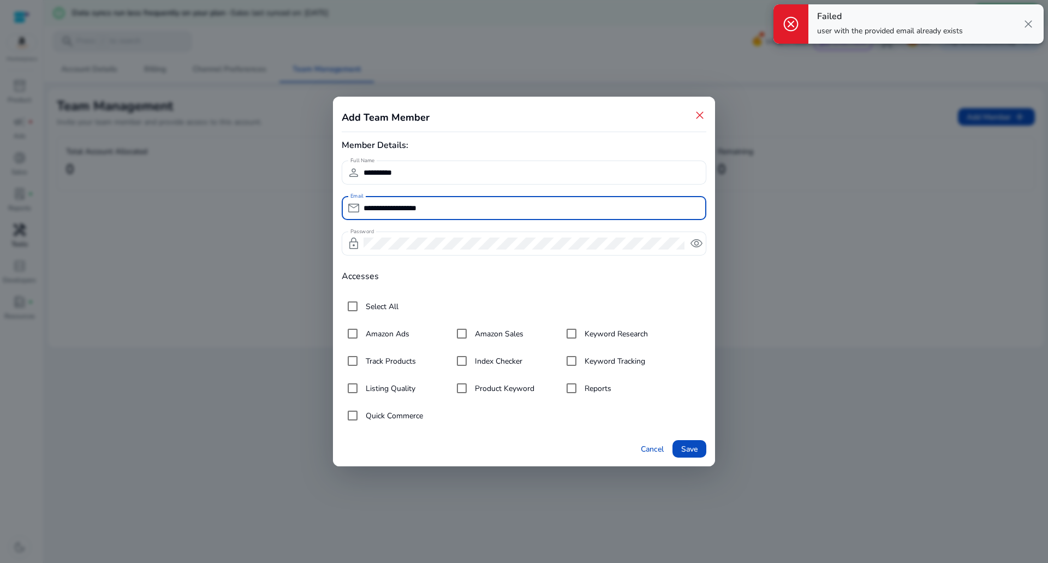
drag, startPoint x: 456, startPoint y: 203, endPoint x: 224, endPoint y: 200, distance: 232.1
click at [224, 200] on div "**********" at bounding box center [524, 281] width 1048 height 563
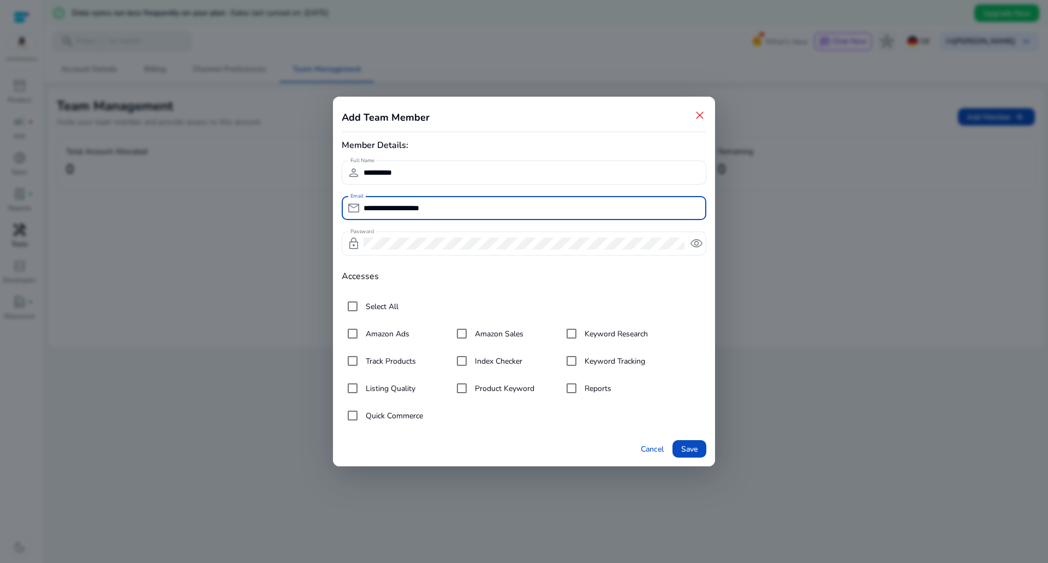
type input "**********"
click at [698, 242] on span "remove_red_eye" at bounding box center [696, 243] width 13 height 13
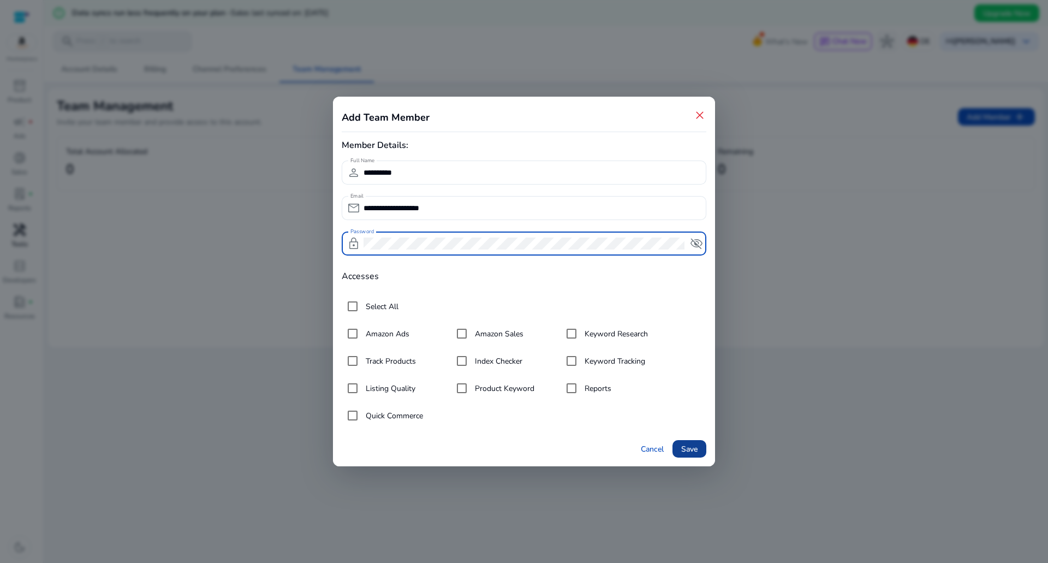
click at [692, 449] on span "Save" at bounding box center [689, 448] width 16 height 11
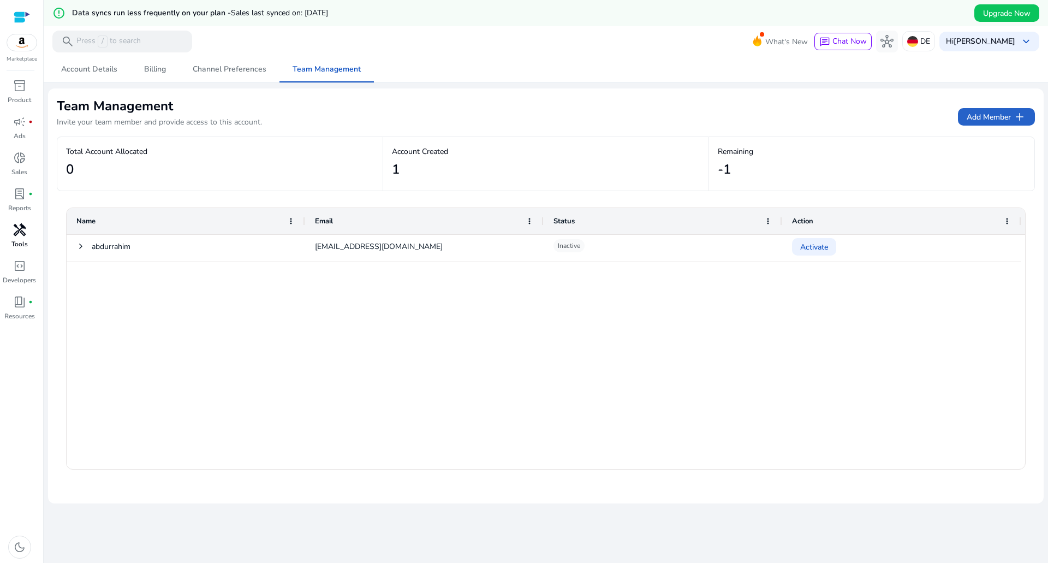
click at [787, 289] on div "abdurrahim cabuktalha@gmail.com Inactive Activate" at bounding box center [546, 352] width 959 height 234
click at [204, 262] on div "abdurrahim cabuktalha@gmail.com Inactive Activate" at bounding box center [546, 352] width 959 height 234
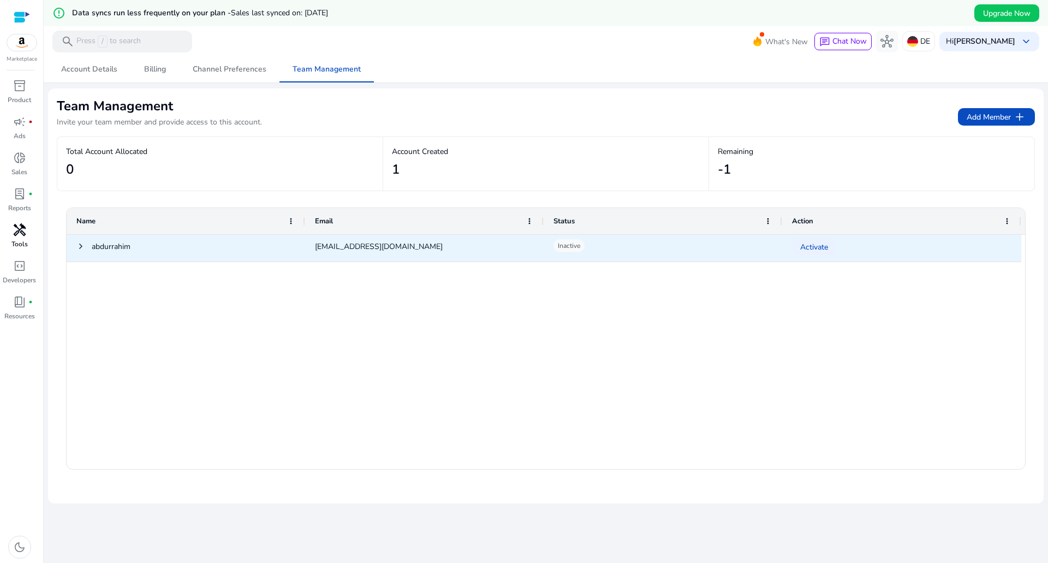
click at [98, 252] on span "abdurrahim" at bounding box center [111, 246] width 39 height 22
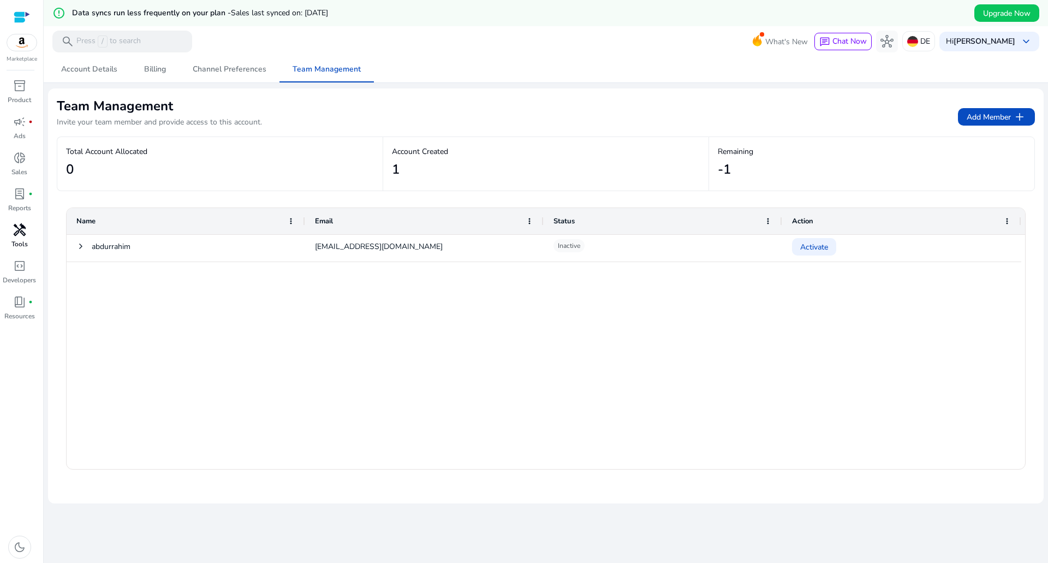
click at [173, 279] on div "abdurrahim cabuktalha@gmail.com Inactive Activate" at bounding box center [546, 352] width 959 height 234
drag, startPoint x: 174, startPoint y: 278, endPoint x: 271, endPoint y: 271, distance: 97.5
click at [203, 274] on div "abdurrahim cabuktalha@gmail.com Inactive Activate" at bounding box center [546, 352] width 959 height 234
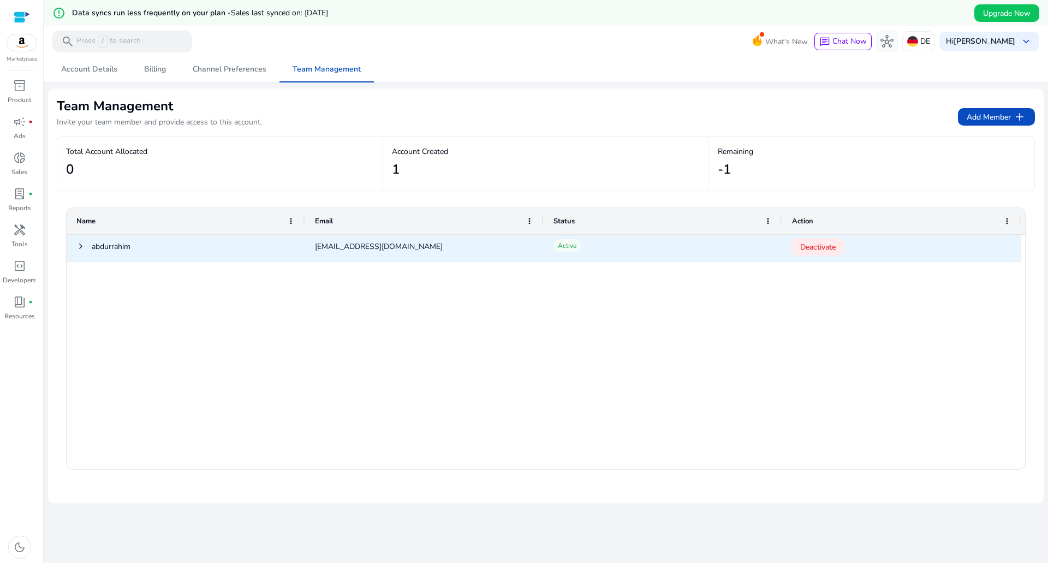
click at [458, 252] on div "[EMAIL_ADDRESS][DOMAIN_NAME]" at bounding box center [424, 248] width 239 height 27
click at [81, 248] on span at bounding box center [80, 246] width 9 height 9
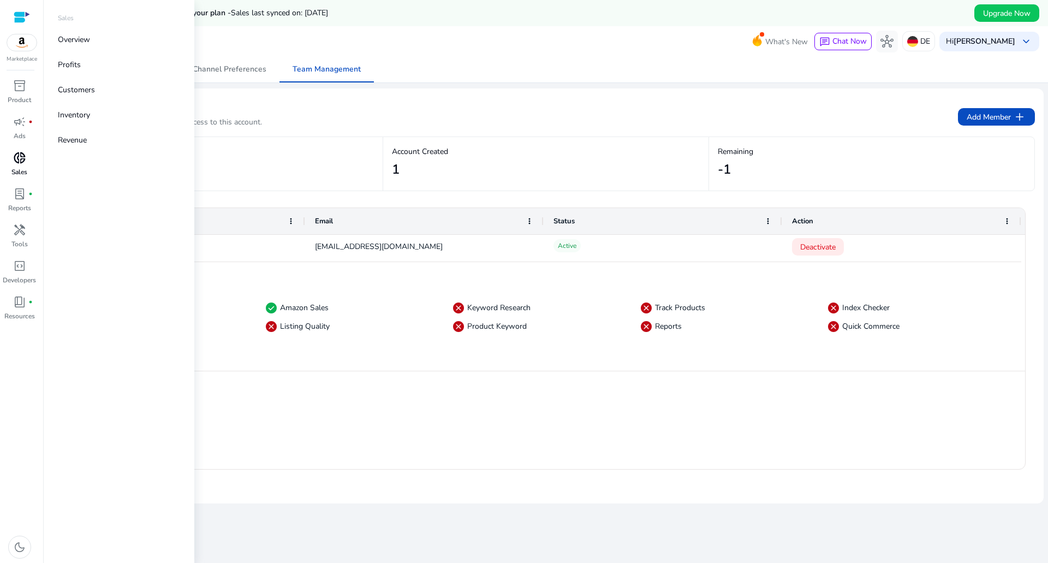
click at [21, 167] on p "Sales" at bounding box center [19, 172] width 16 height 10
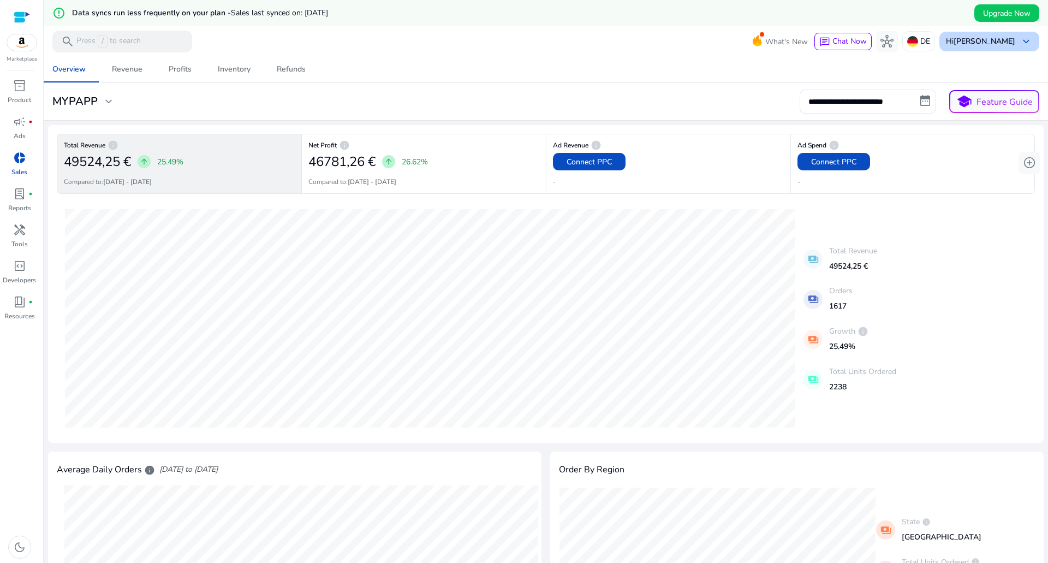
click at [1020, 38] on span "keyboard_arrow_down" at bounding box center [1026, 41] width 13 height 13
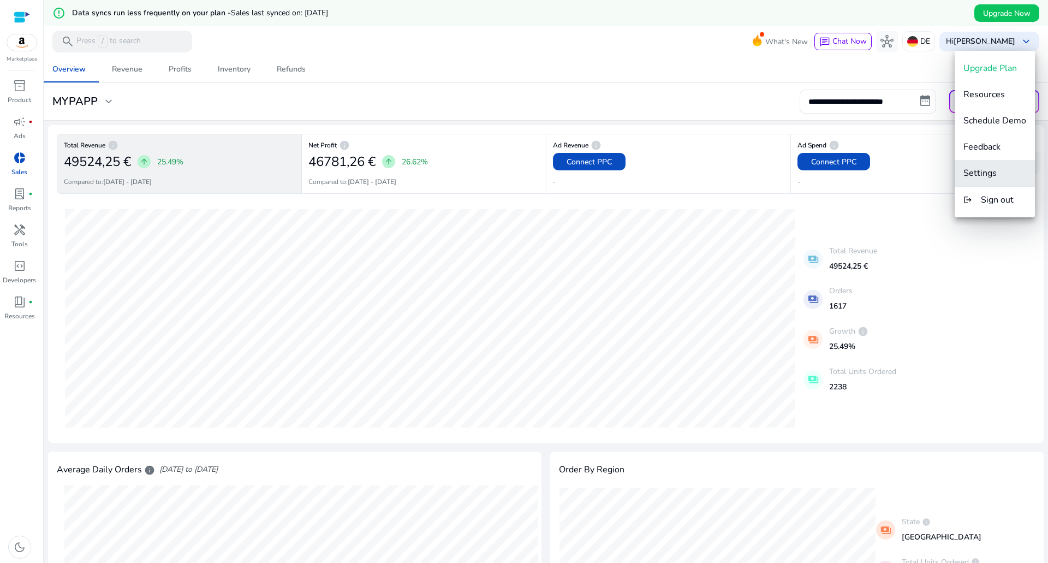
click at [994, 174] on span "Settings" at bounding box center [980, 173] width 33 height 12
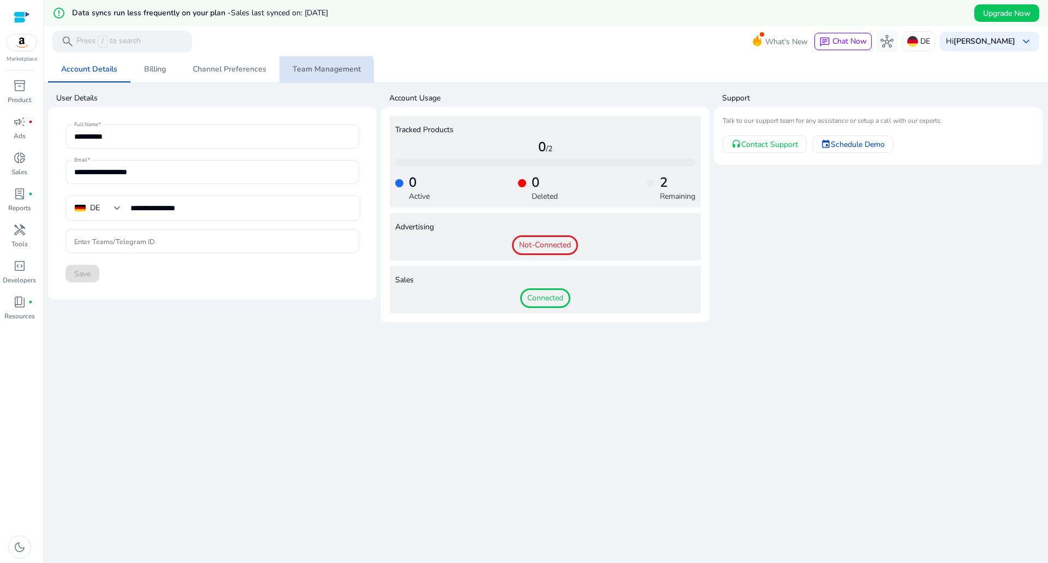
click at [315, 73] on span "Team Management" at bounding box center [327, 70] width 68 height 8
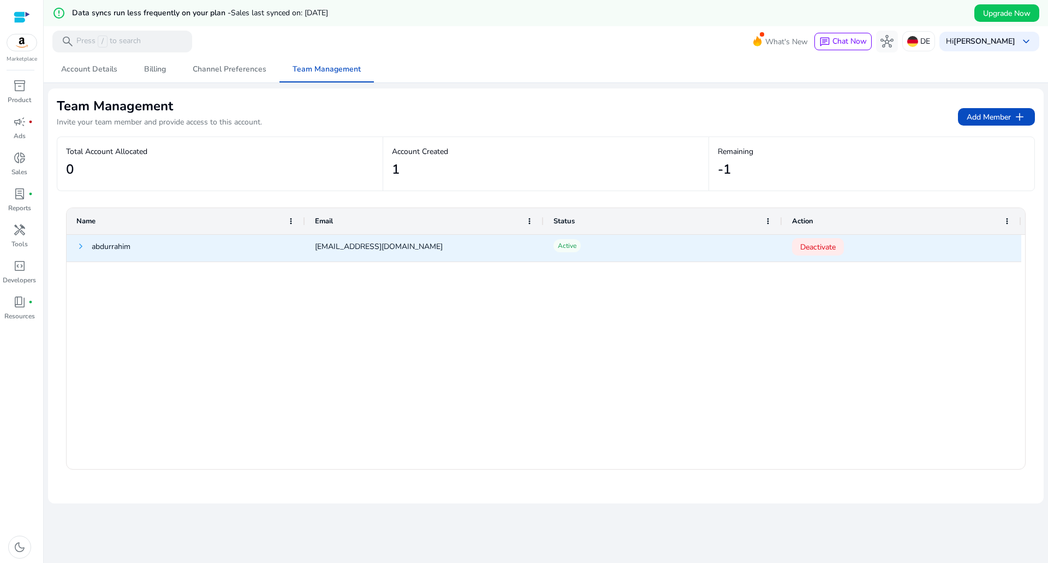
click at [80, 244] on span at bounding box center [80, 246] width 9 height 9
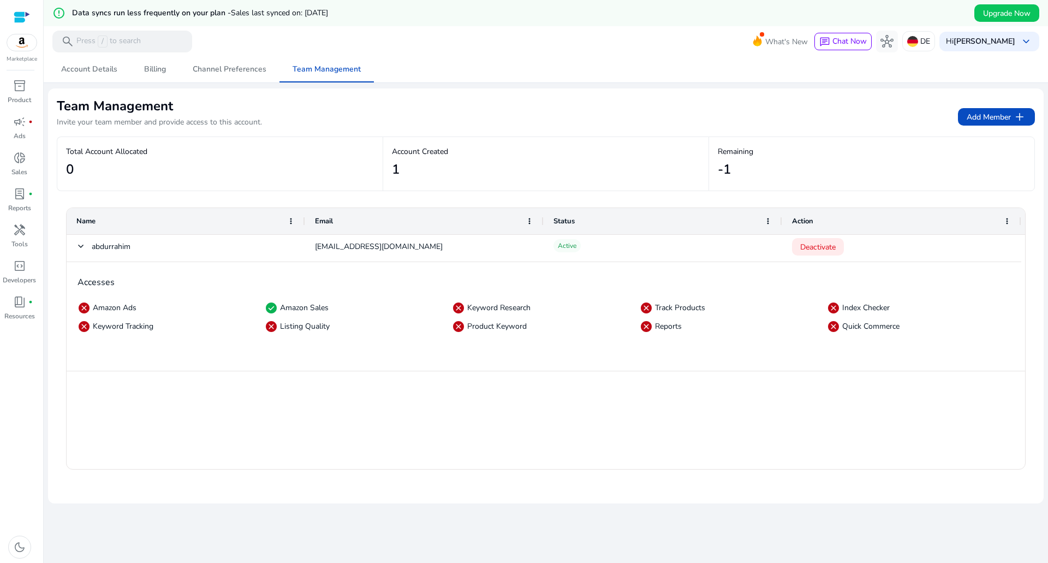
click at [272, 307] on span "check_circle" at bounding box center [271, 307] width 13 height 13
click at [1012, 218] on div "Action" at bounding box center [902, 221] width 239 height 26
click at [1008, 221] on span at bounding box center [1007, 221] width 9 height 9
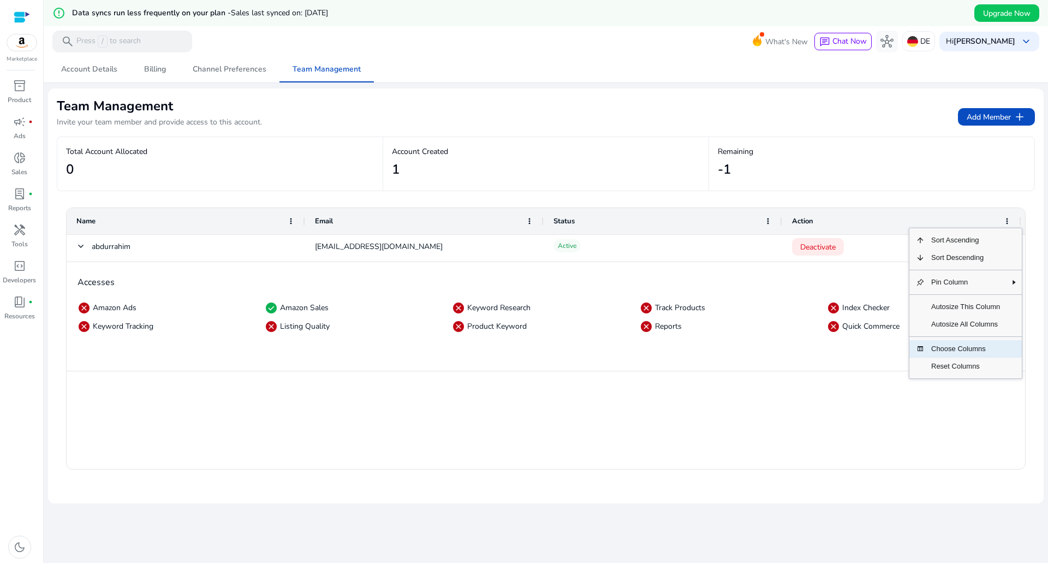
click at [973, 348] on span "Choose Columns" at bounding box center [966, 348] width 82 height 17
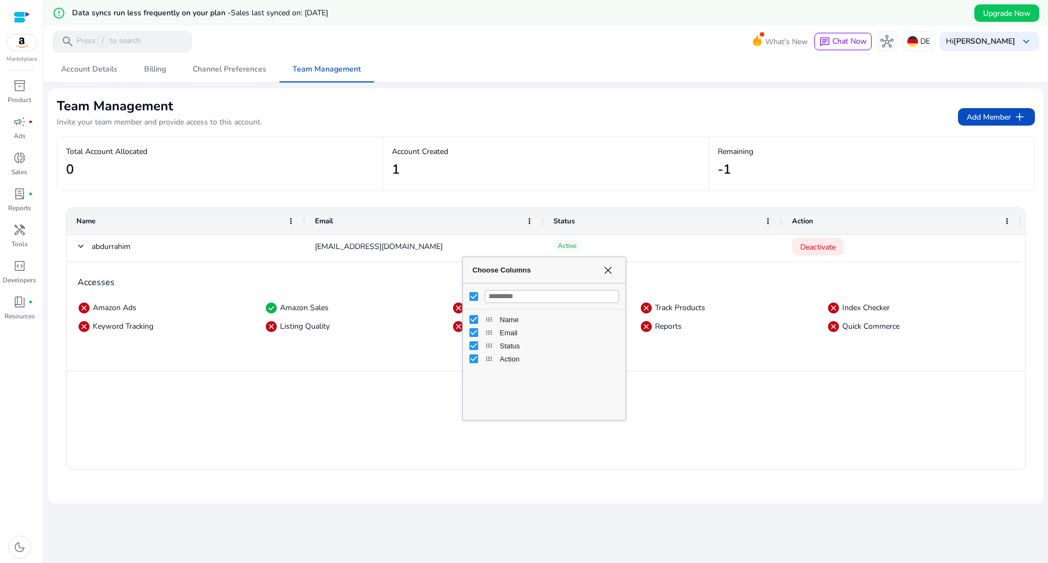
click at [606, 270] on span "Choose Columns" at bounding box center [608, 270] width 9 height 9
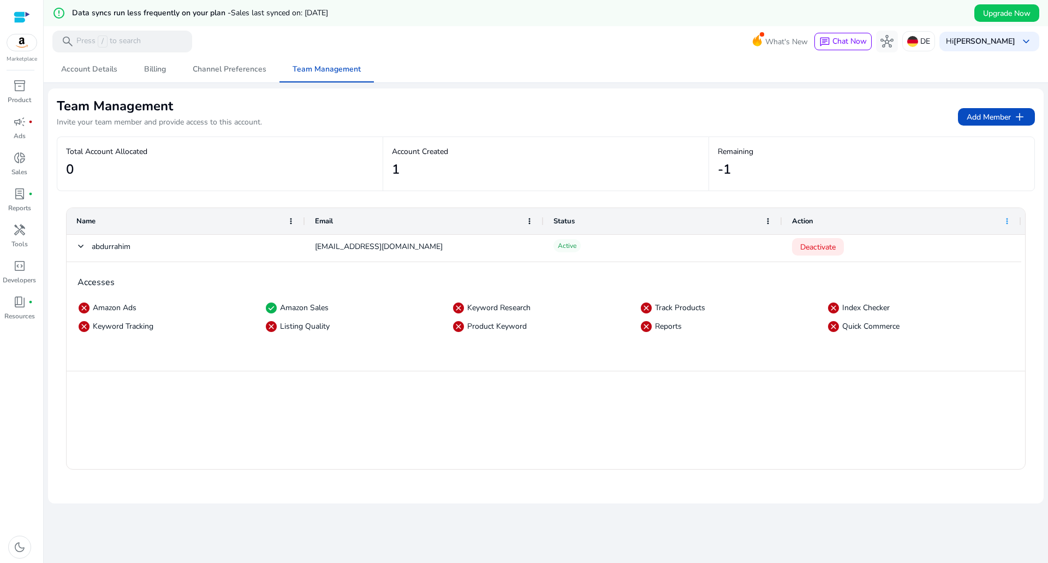
click at [1010, 218] on span at bounding box center [1007, 221] width 9 height 9
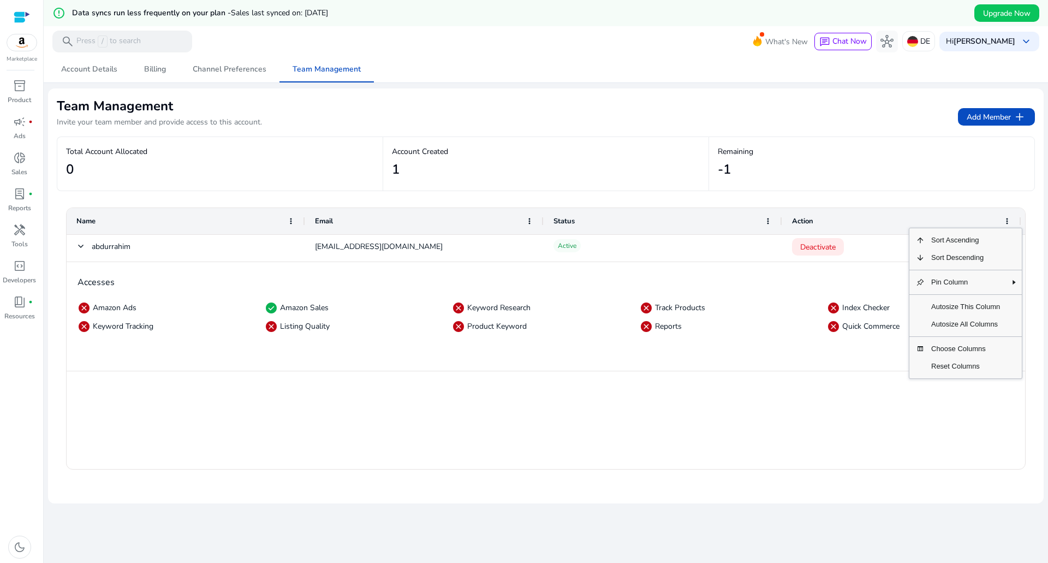
click at [583, 366] on div "Accesses cancel Amazon Ads check_circle Amazon Sales cancel Keyword Research ca…" at bounding box center [546, 316] width 959 height 109
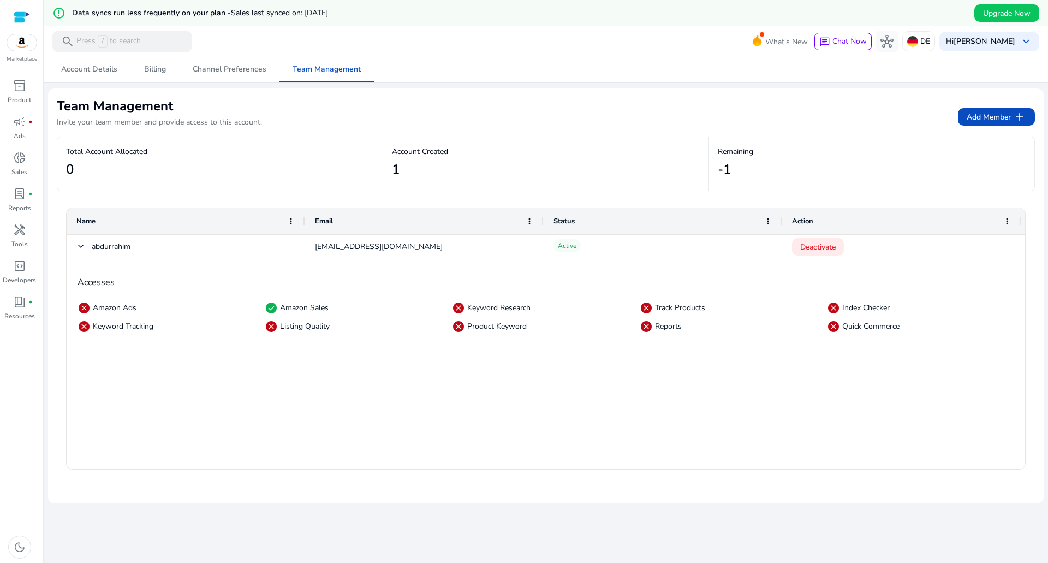
click at [191, 288] on div "Accesses cancel Amazon Ads check_circle Amazon Sales cancel Keyword Research ca…" at bounding box center [546, 299] width 959 height 74
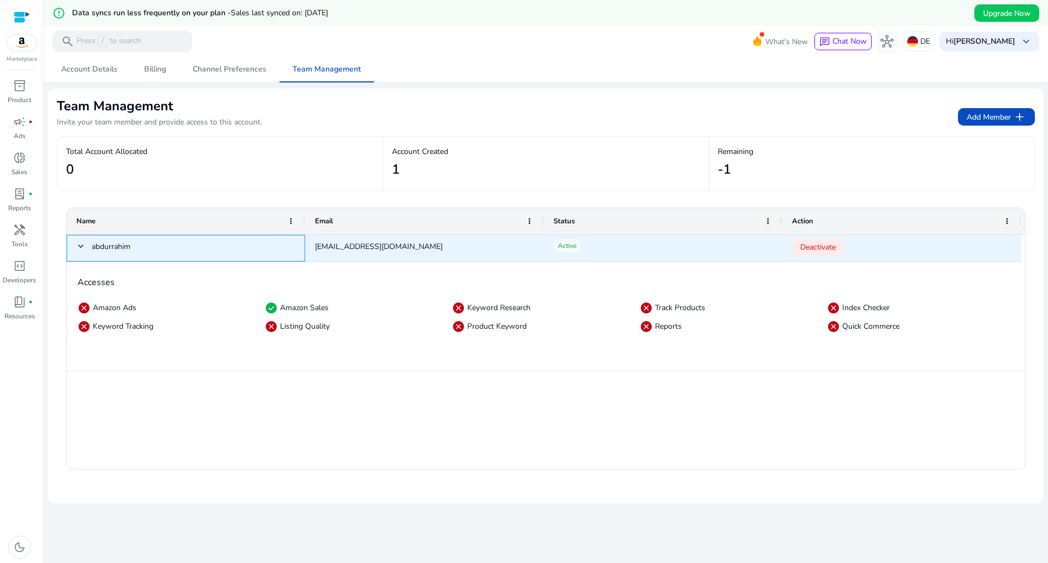
click at [106, 247] on span "abdurrahim" at bounding box center [111, 246] width 39 height 22
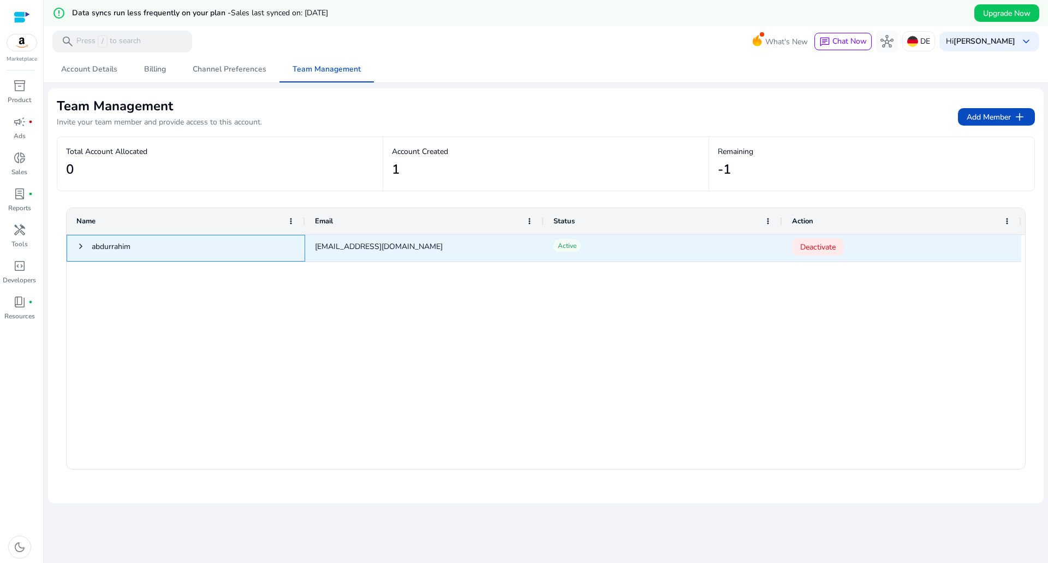
click at [108, 245] on span "abdurrahim" at bounding box center [111, 246] width 39 height 22
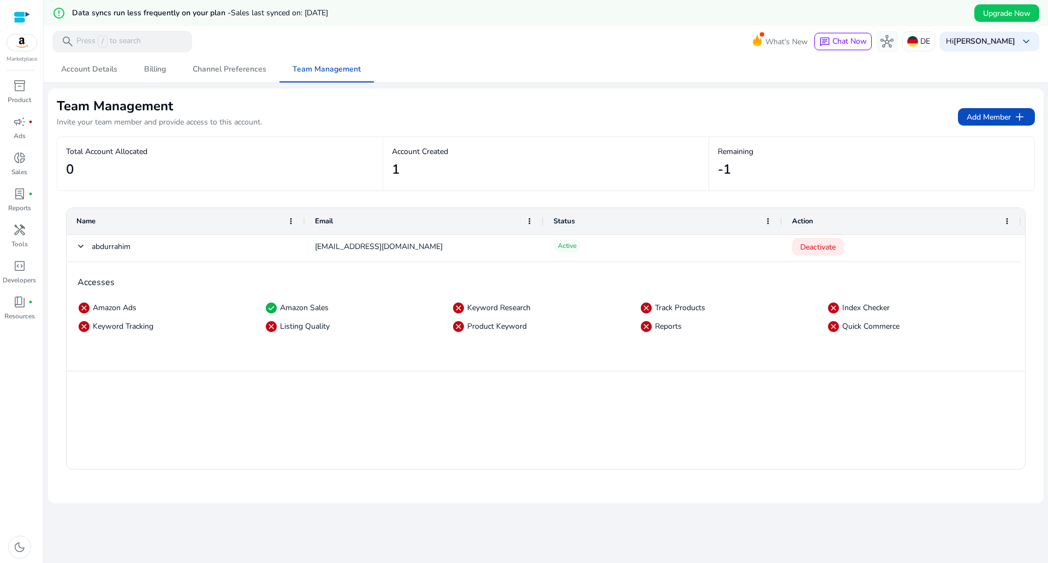
click at [149, 310] on div "cancel Amazon Ads" at bounding box center [171, 307] width 187 height 13
click at [119, 304] on div "Amazon Ads" at bounding box center [116, 308] width 46 height 10
click at [112, 309] on div "Amazon Ads" at bounding box center [116, 308] width 46 height 10
click at [79, 307] on span "cancel" at bounding box center [84, 307] width 13 height 13
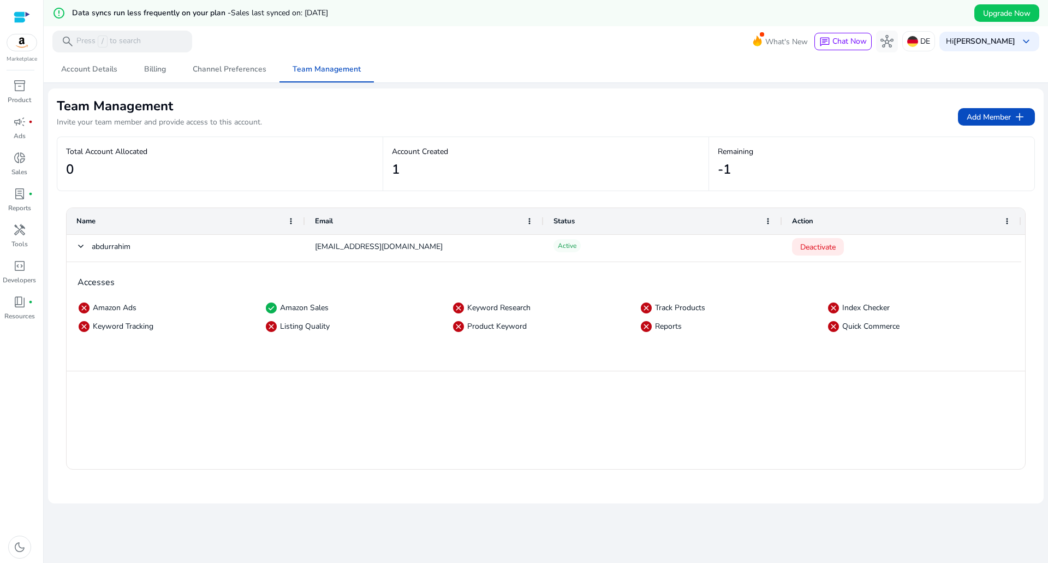
click at [267, 307] on span "check_circle" at bounding box center [271, 307] width 13 height 13
click at [22, 269] on span "code_blocks" at bounding box center [19, 265] width 13 height 13
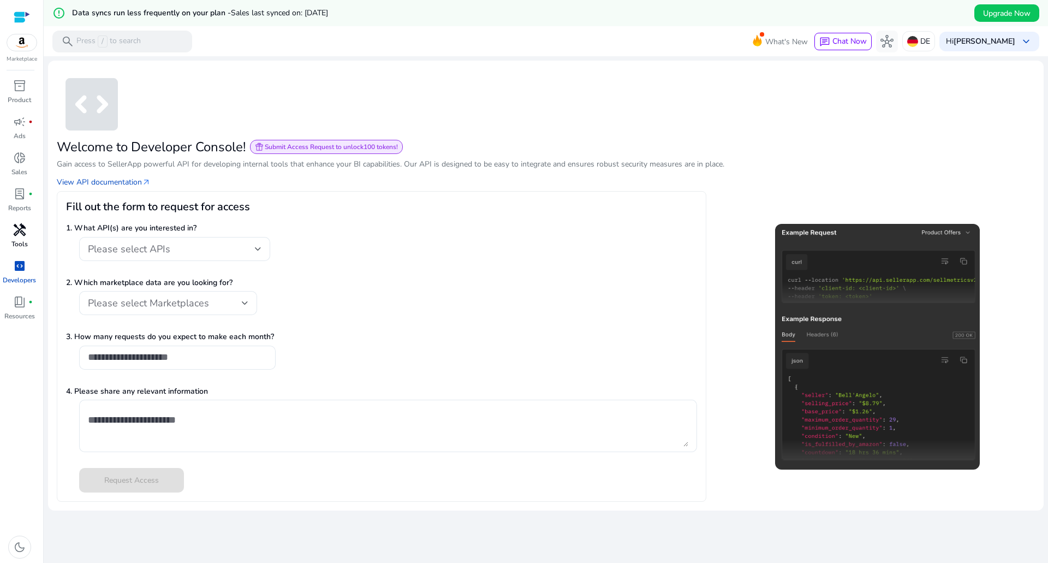
click at [19, 236] on span "handyman" at bounding box center [19, 229] width 13 height 13
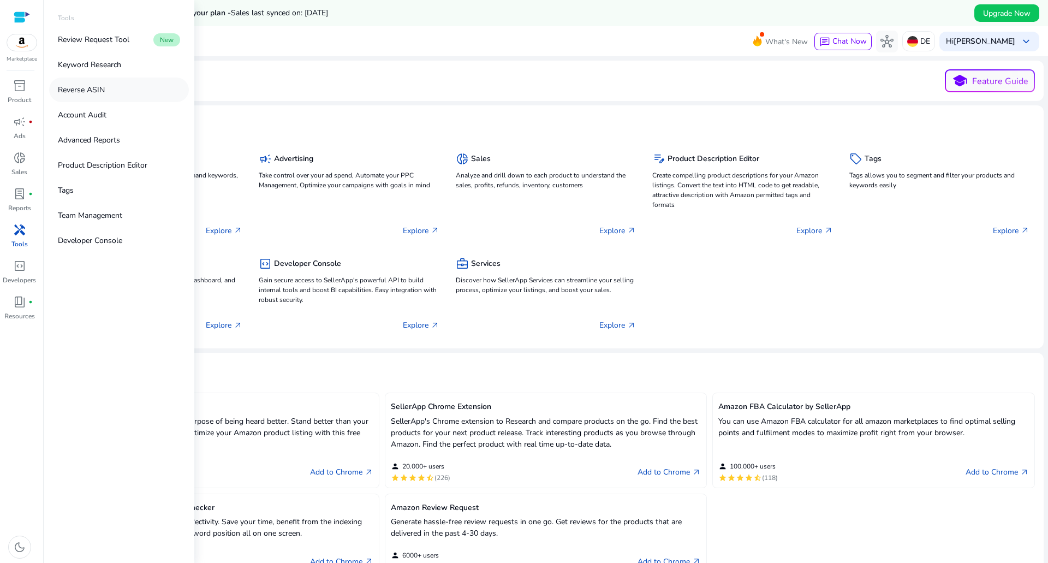
click at [102, 91] on p "Reverse ASIN" at bounding box center [81, 89] width 47 height 11
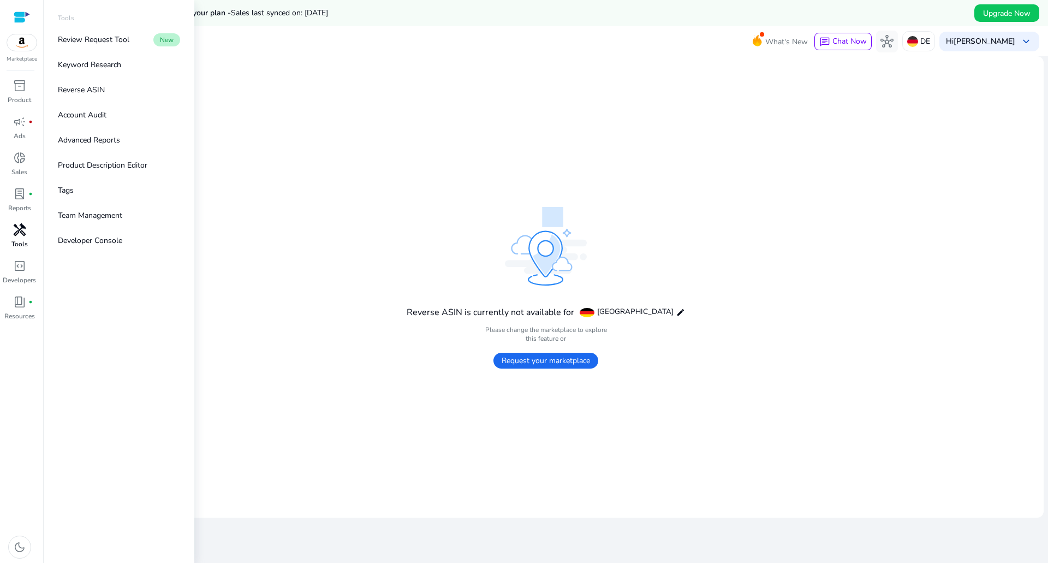
click at [20, 229] on span "handyman" at bounding box center [19, 229] width 13 height 13
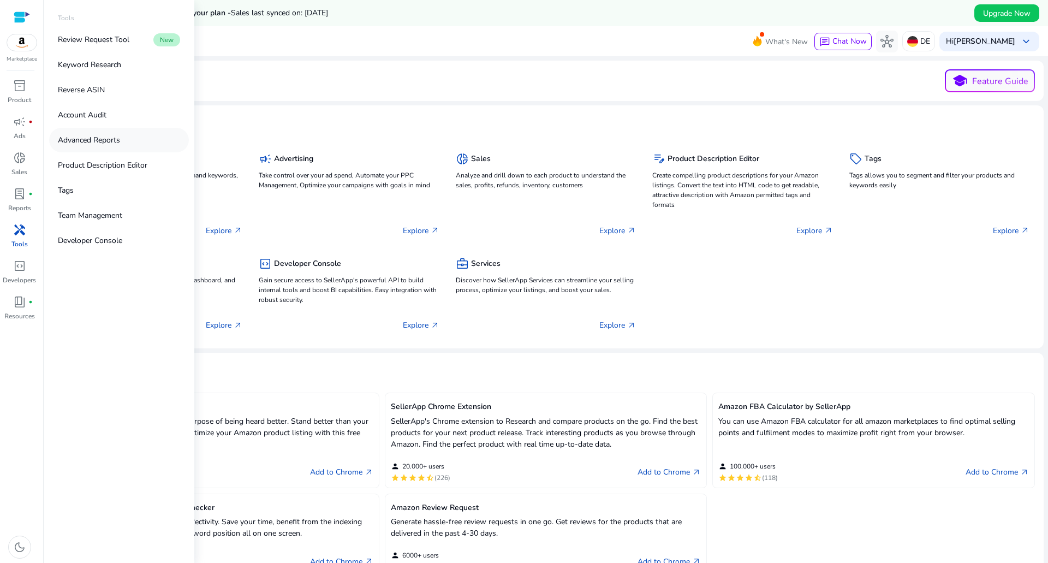
click at [98, 143] on p "Advanced Reports" at bounding box center [89, 139] width 62 height 11
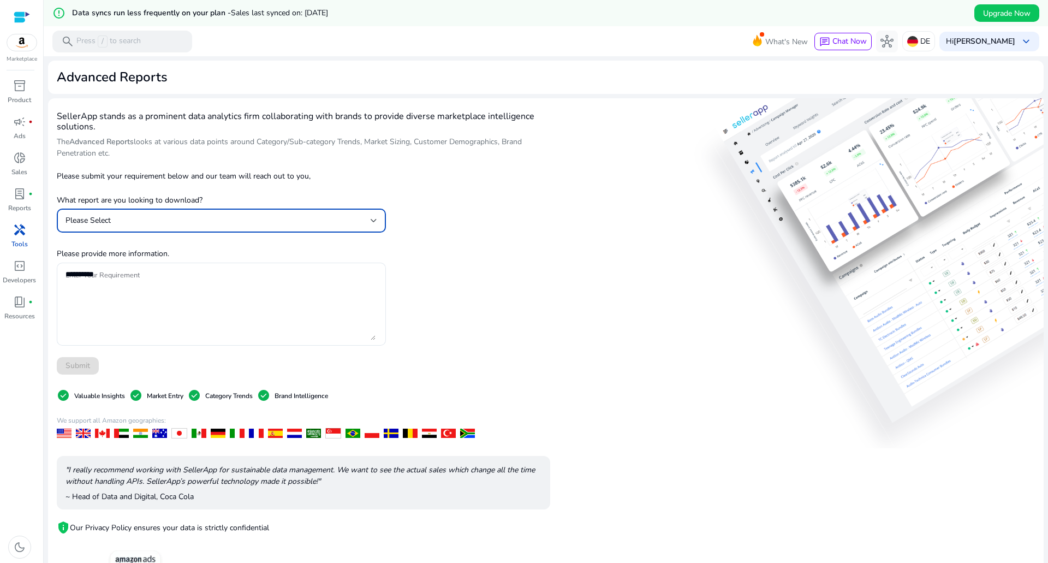
click at [297, 226] on div "Please Select" at bounding box center [218, 221] width 305 height 12
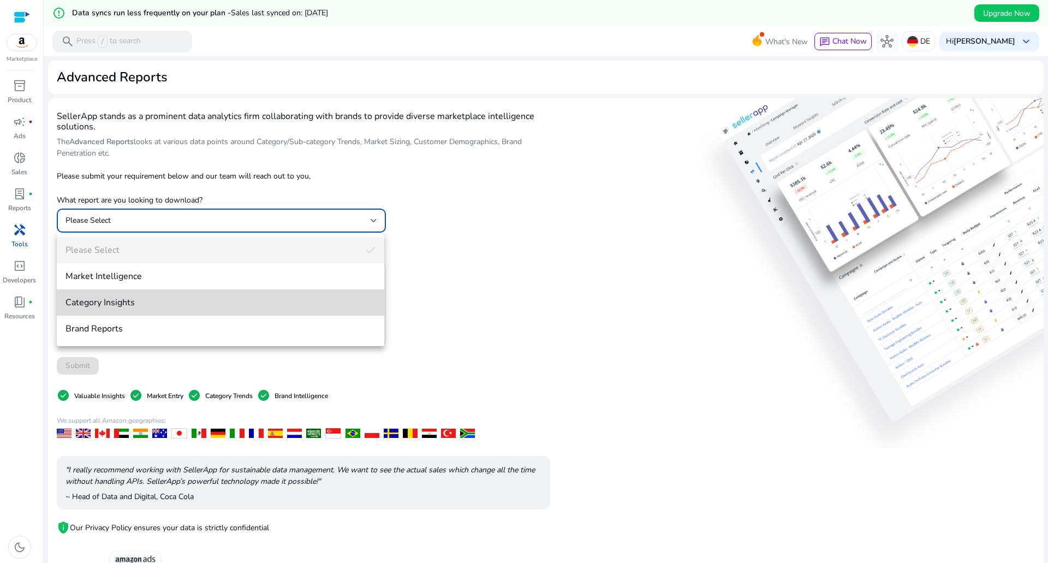
click at [139, 303] on span "Category Insights" at bounding box center [221, 303] width 310 height 12
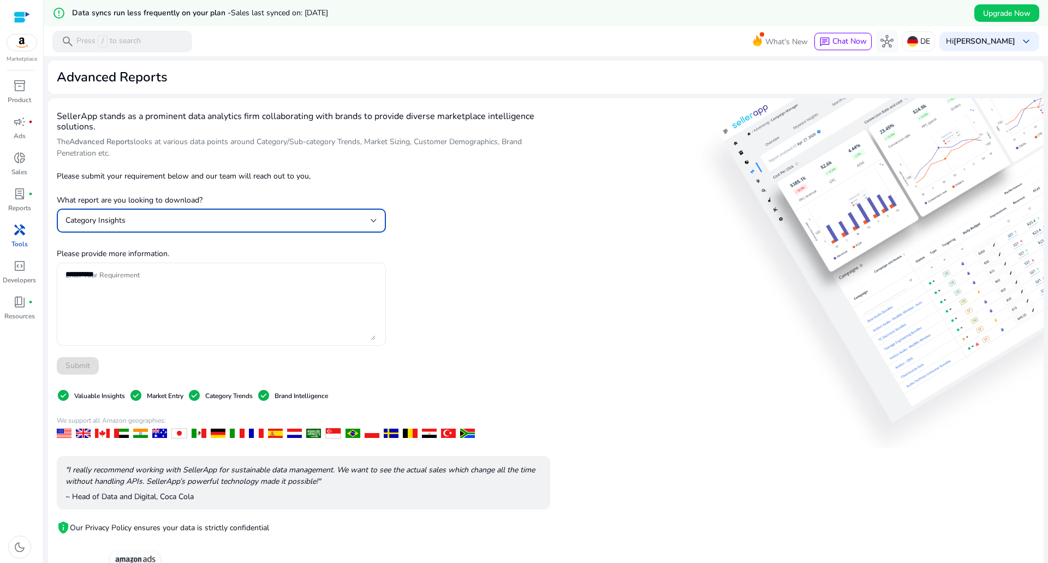
click at [193, 284] on textarea "Enter Your Requirement" at bounding box center [221, 304] width 310 height 72
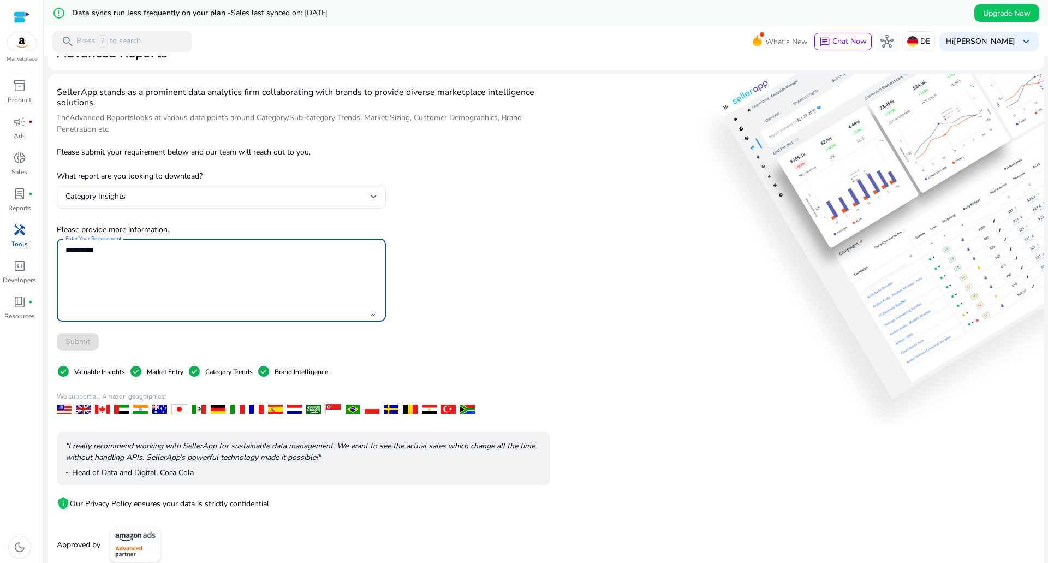
scroll to position [37, 0]
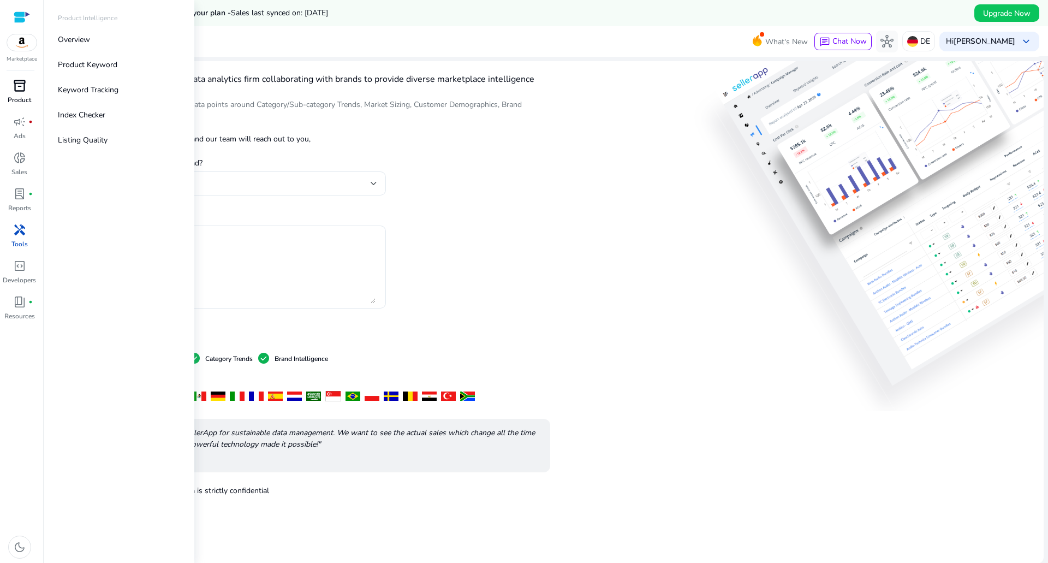
click at [17, 95] on p "Product" at bounding box center [19, 100] width 23 height 10
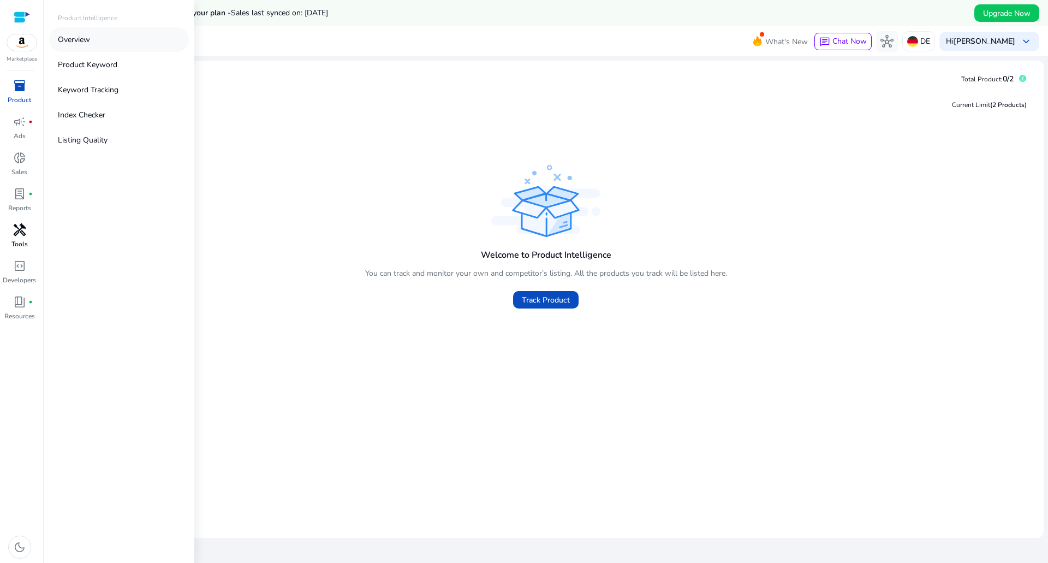
click at [90, 45] on p "Overview" at bounding box center [74, 39] width 32 height 11
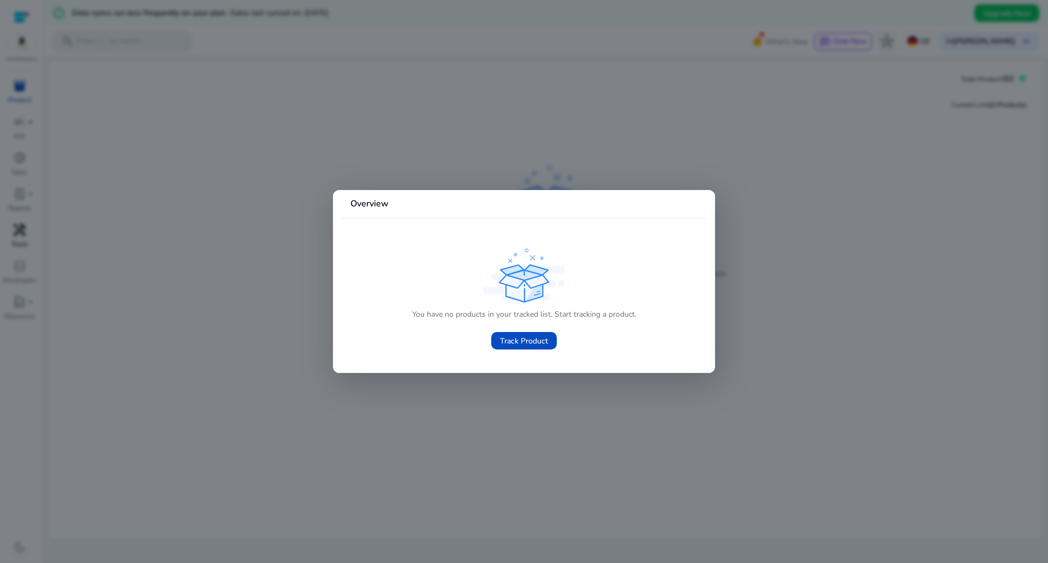
click at [251, 220] on div at bounding box center [524, 281] width 1048 height 563
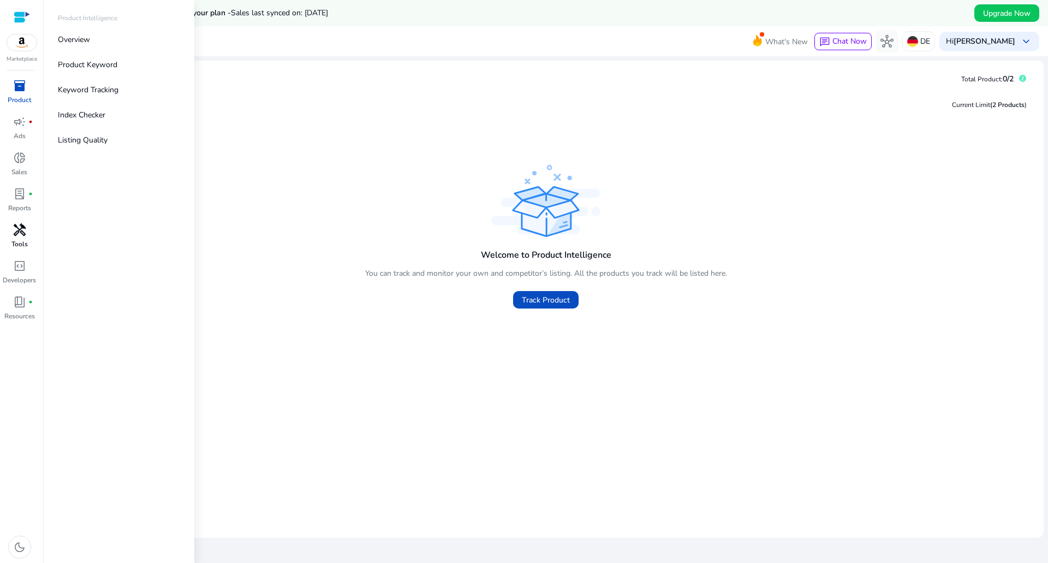
click at [21, 95] on p "Product" at bounding box center [19, 100] width 23 height 10
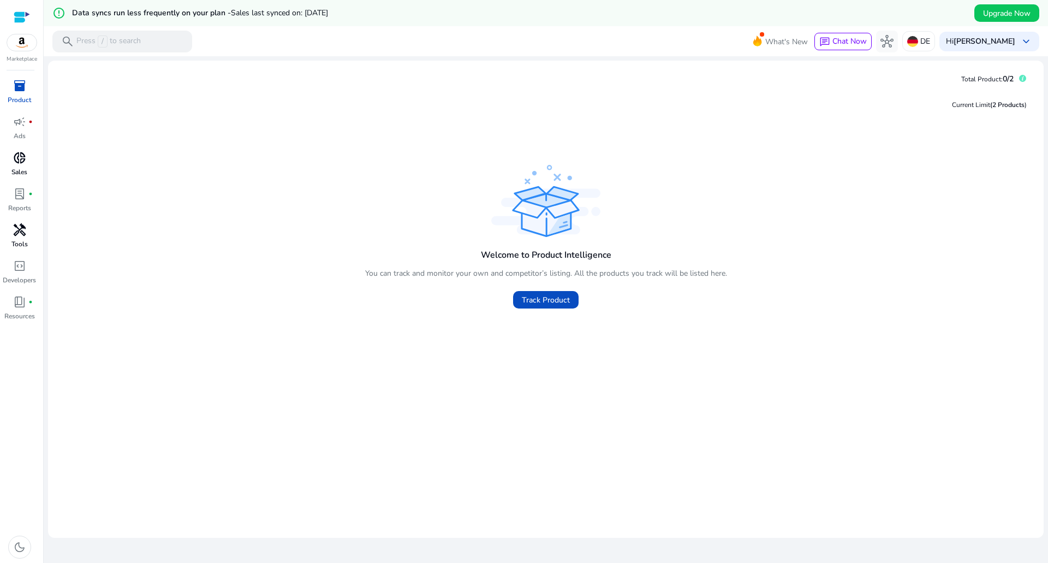
click at [20, 161] on span "donut_small" at bounding box center [19, 157] width 13 height 13
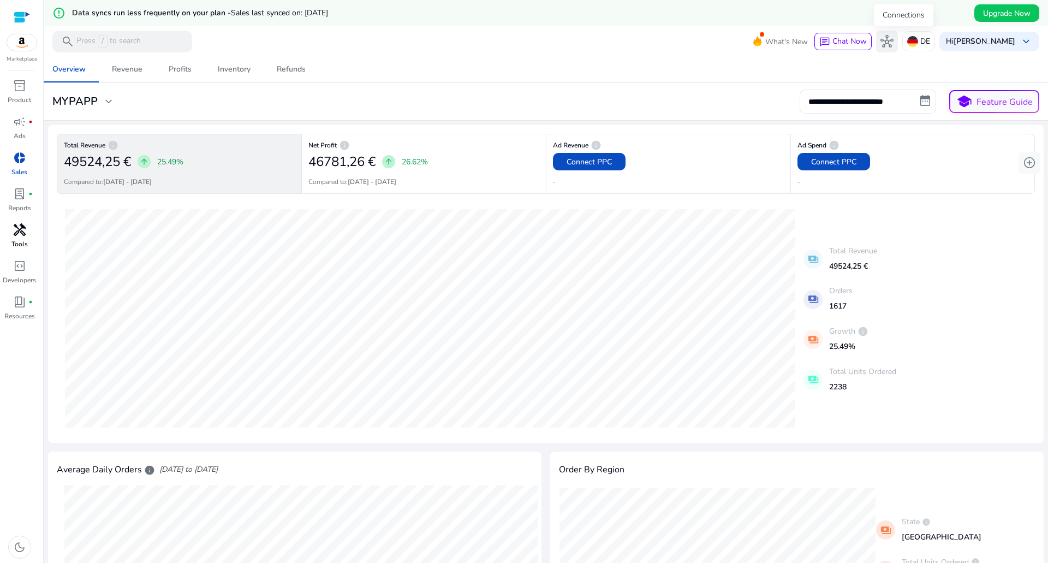
click at [894, 43] on span "hub" at bounding box center [887, 41] width 13 height 13
